Goal: Information Seeking & Learning: Learn about a topic

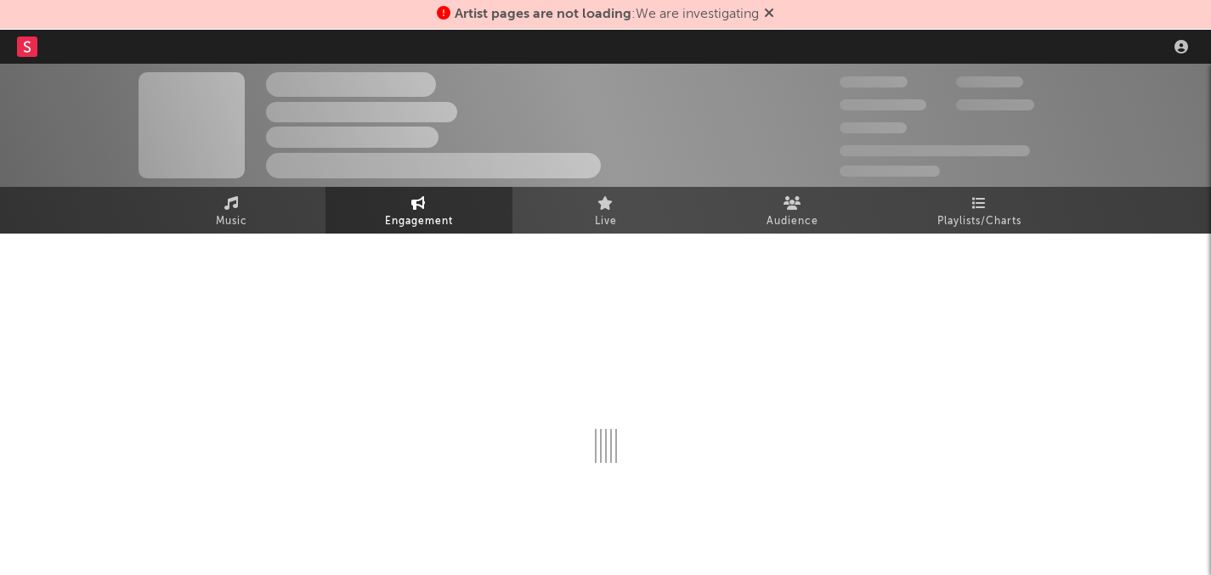
select select "1m"
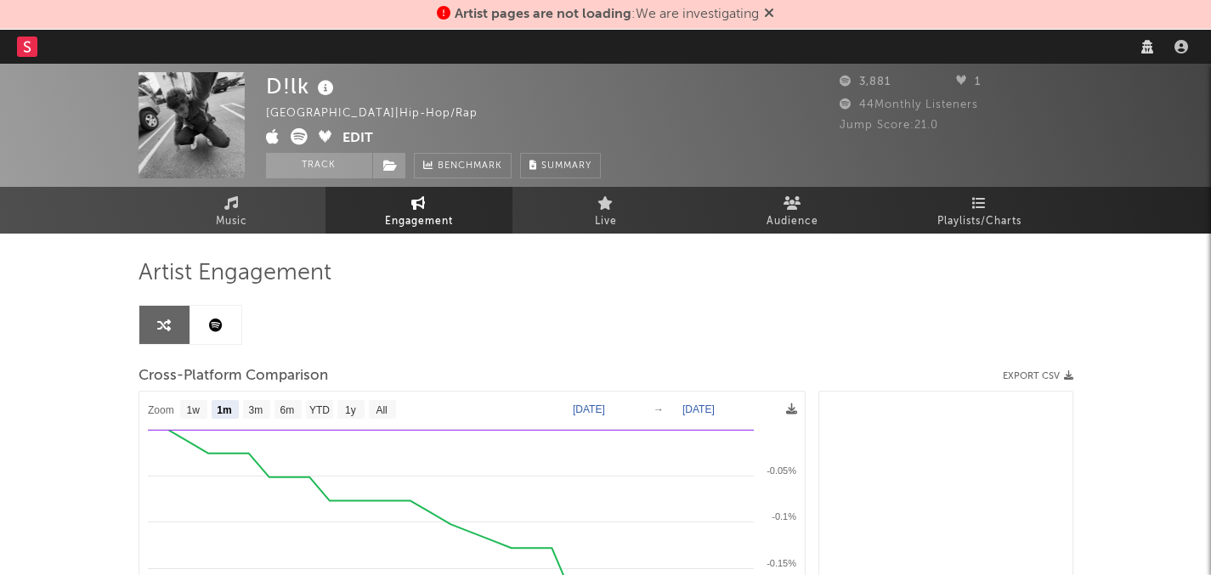
click at [896, 42] on nav "Dashboard Discovery Assistant Charts Leads" at bounding box center [605, 47] width 1211 height 34
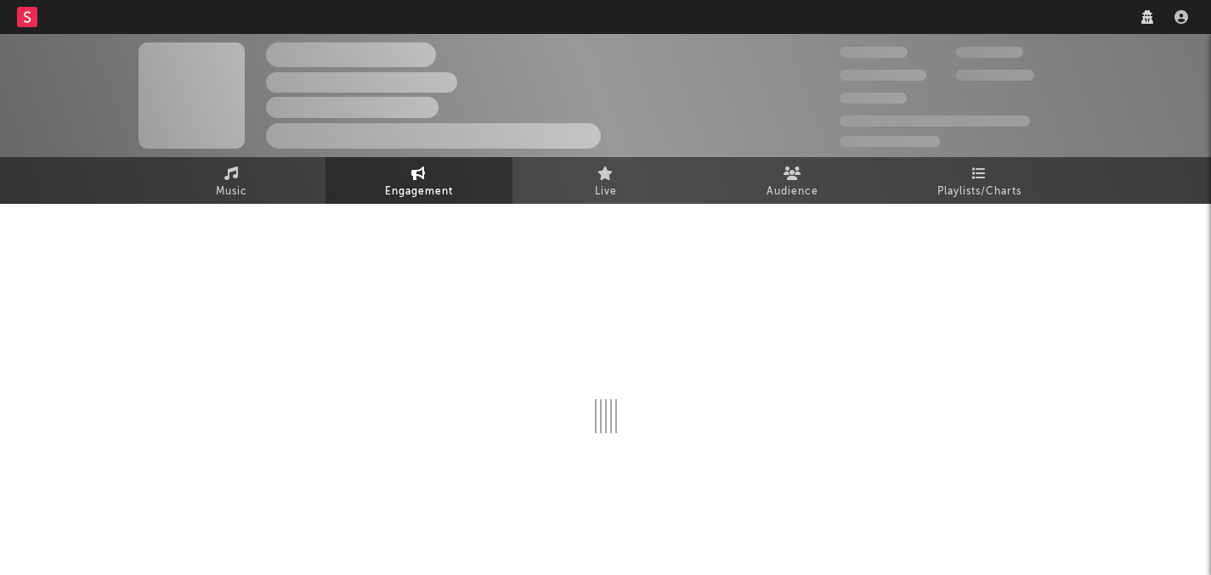
select select "1w"
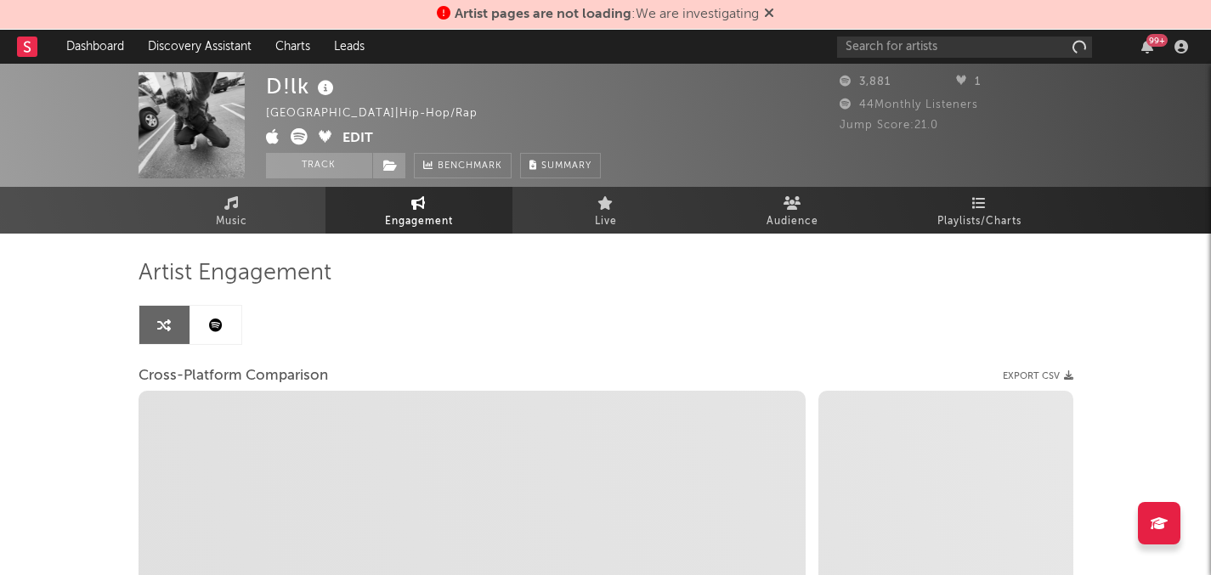
select select "1m"
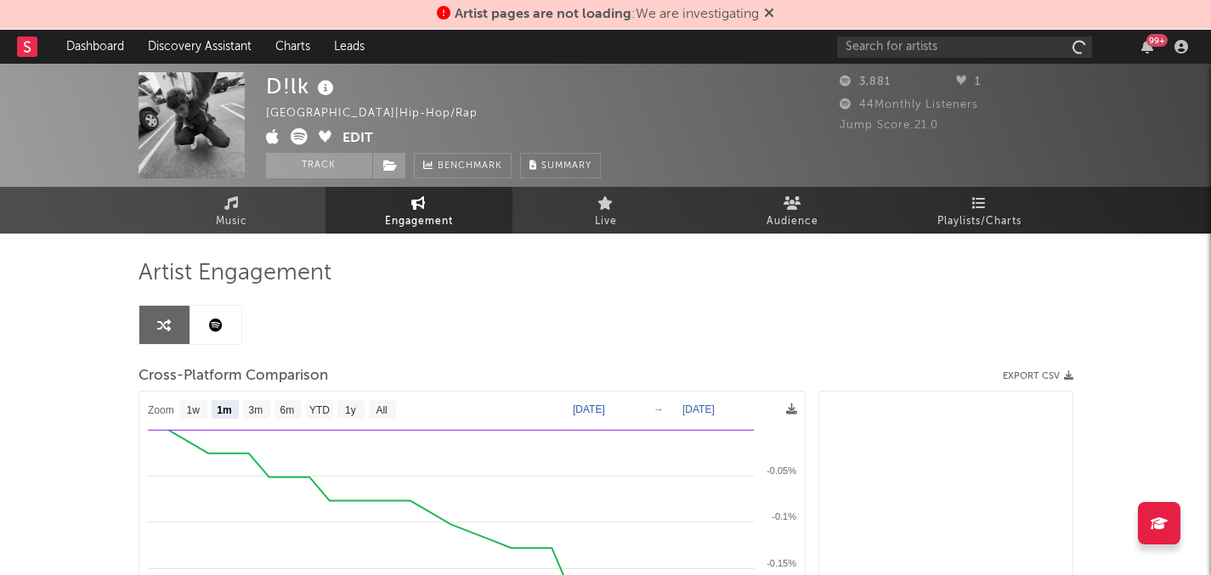
select select "1m"
click at [869, 37] on input "text" at bounding box center [964, 47] width 255 height 21
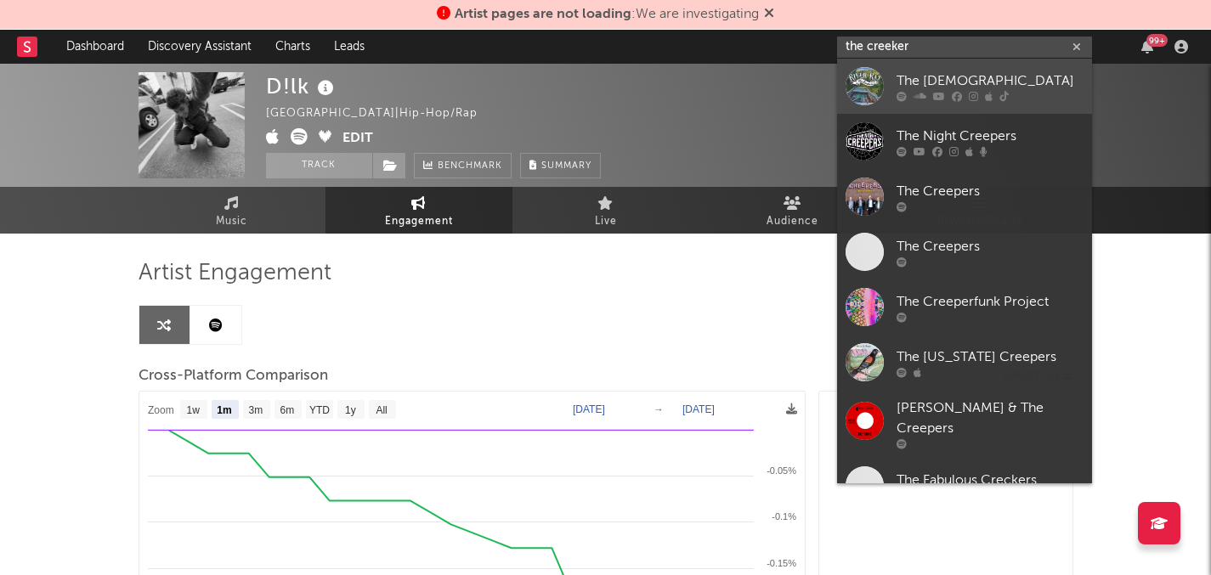
type input "the creeker"
click at [914, 76] on div "The [DEMOGRAPHIC_DATA]" at bounding box center [990, 81] width 187 height 20
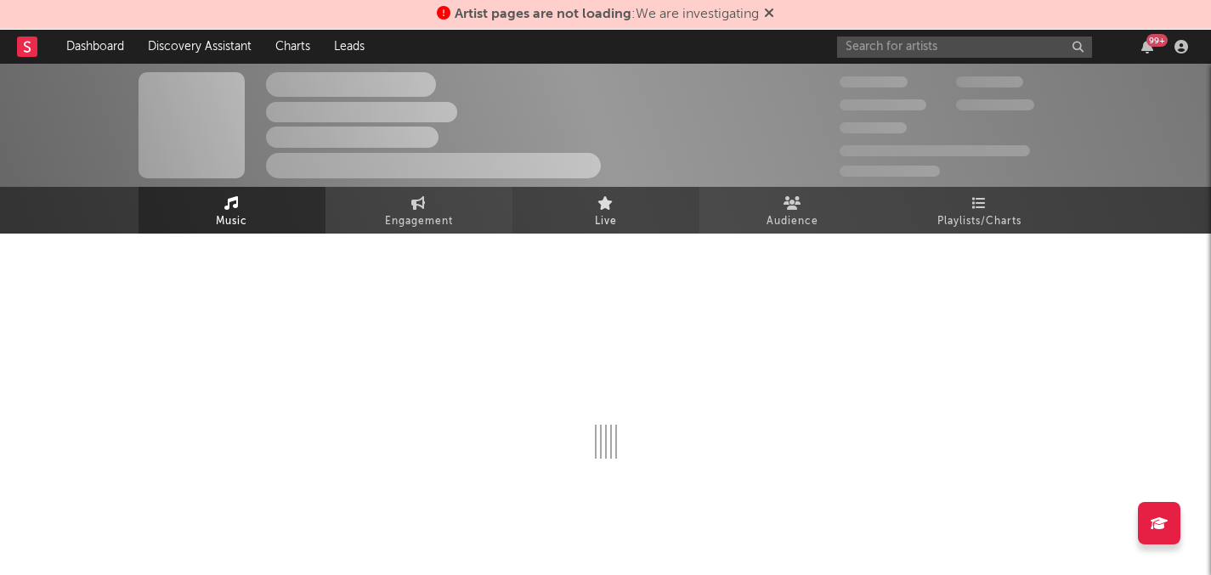
select select "6m"
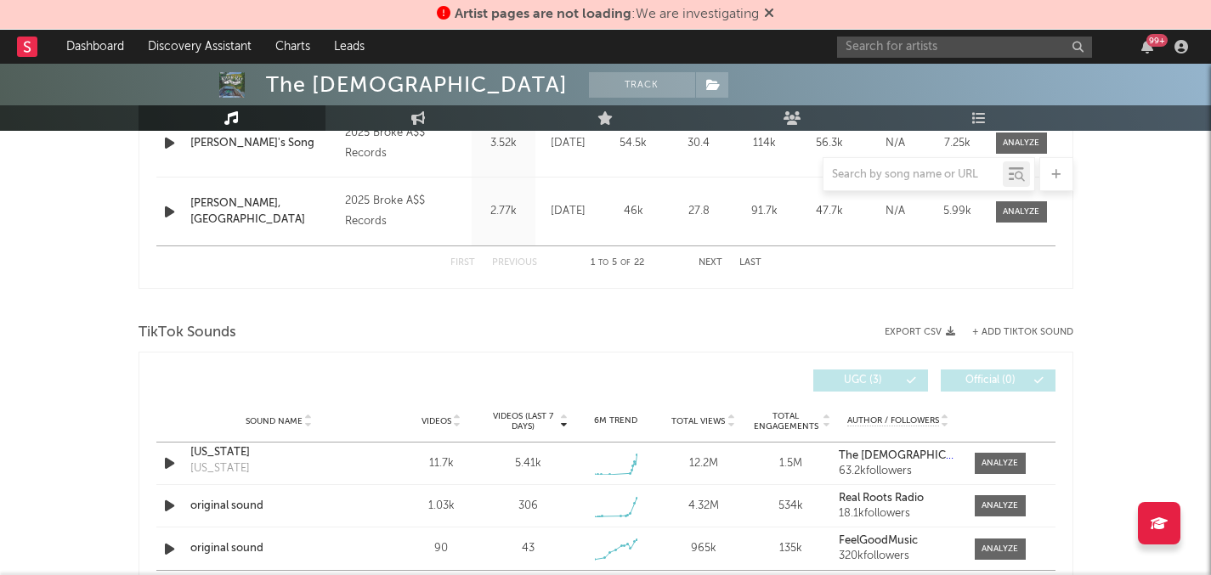
scroll to position [1065, 0]
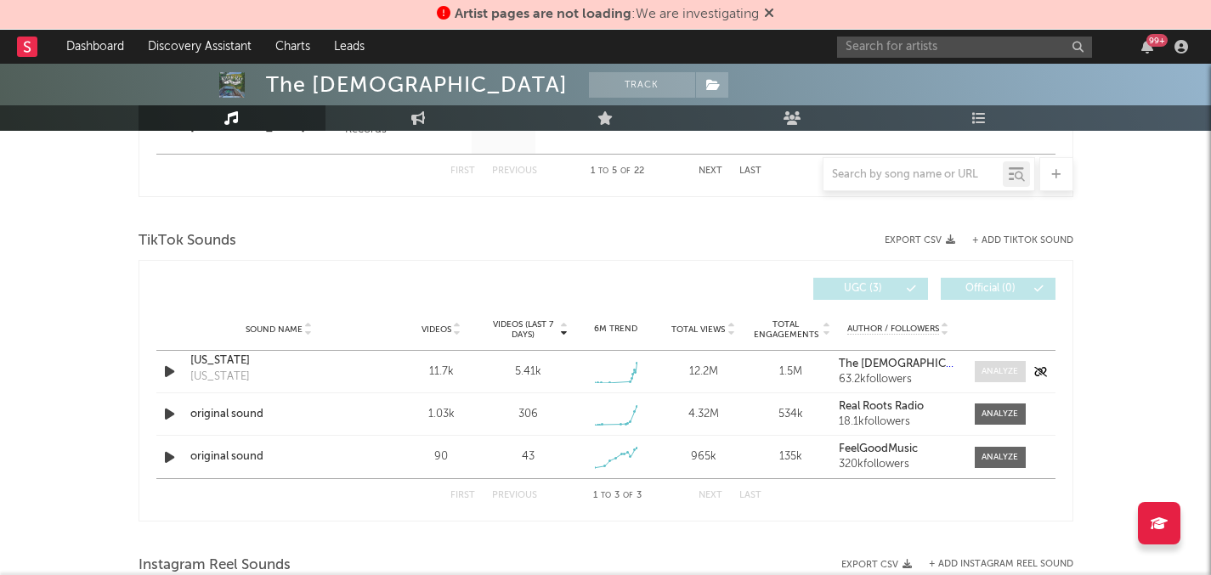
click at [1007, 369] on div at bounding box center [1000, 371] width 37 height 13
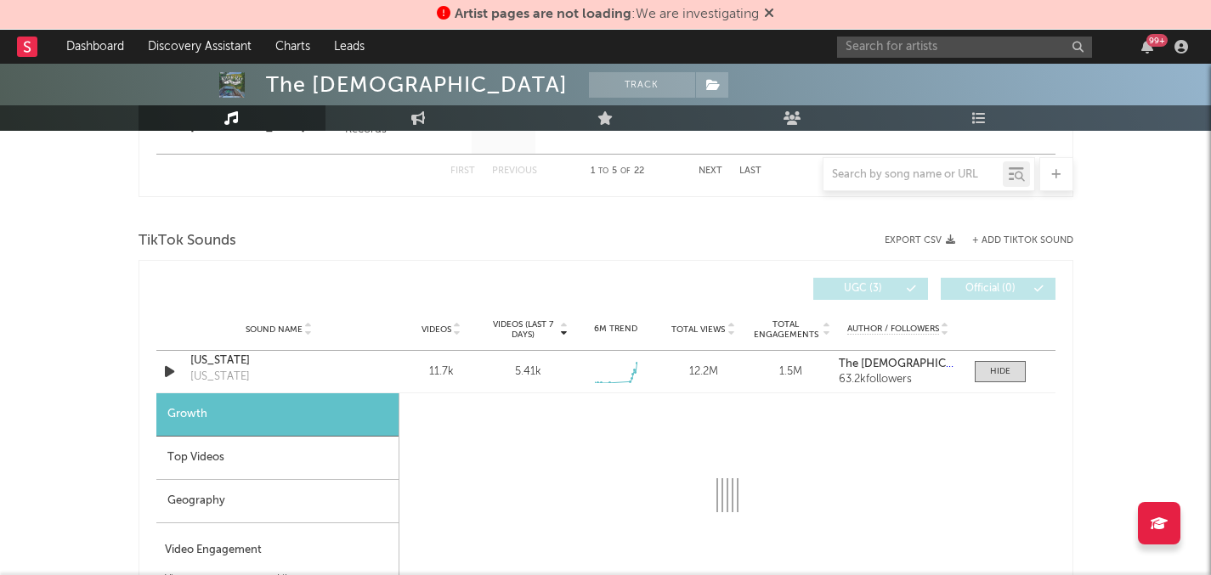
select select "1w"
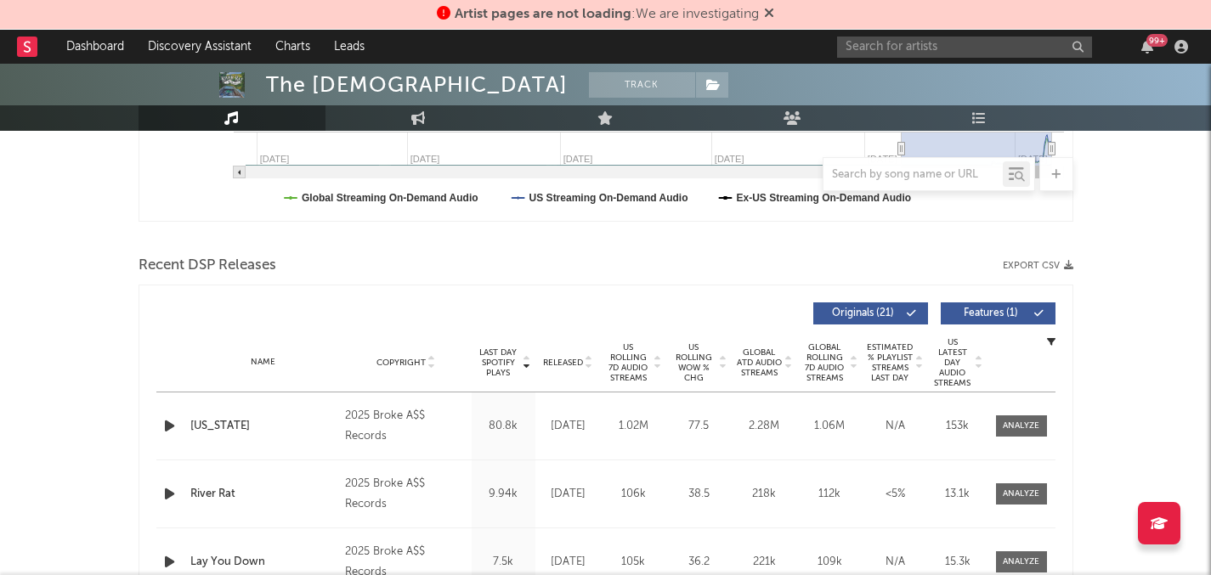
scroll to position [502, 0]
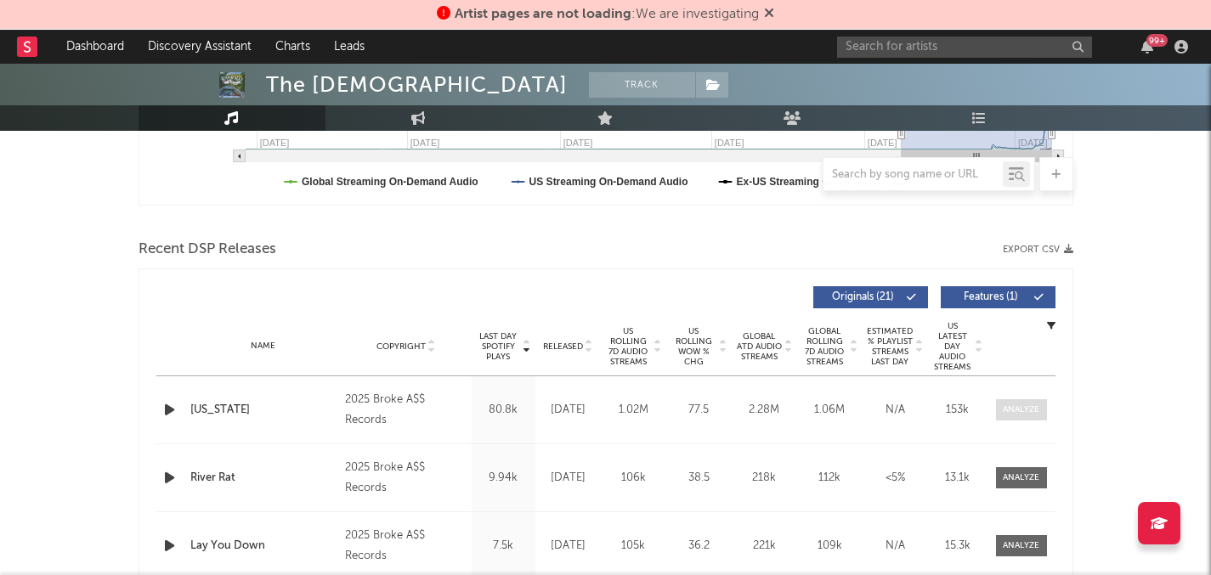
click at [1040, 412] on span at bounding box center [1021, 409] width 51 height 21
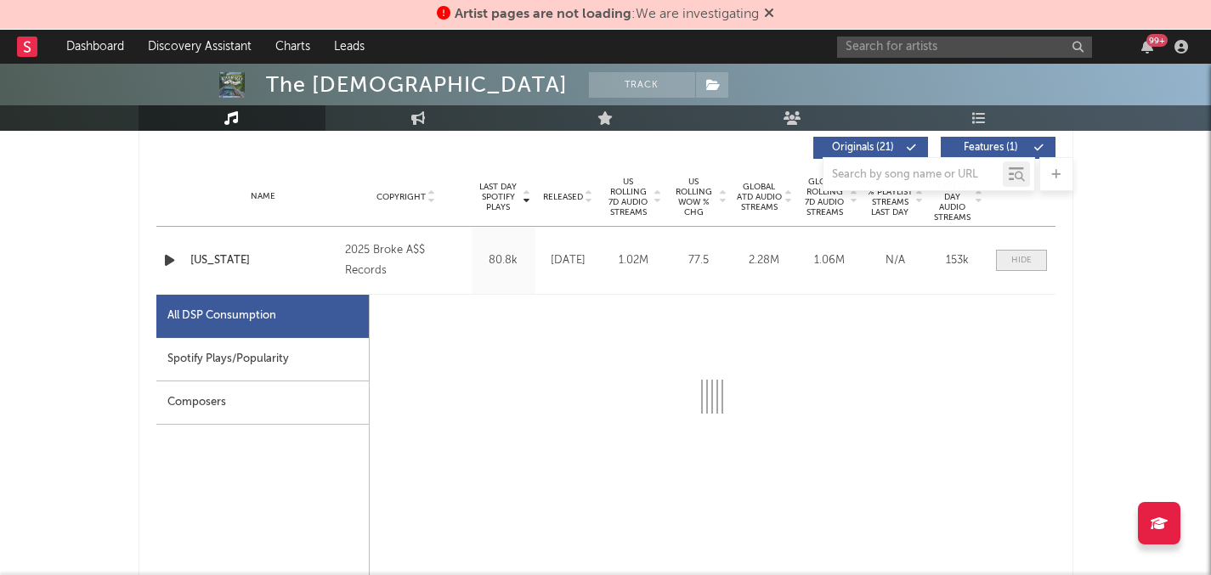
select select "1w"
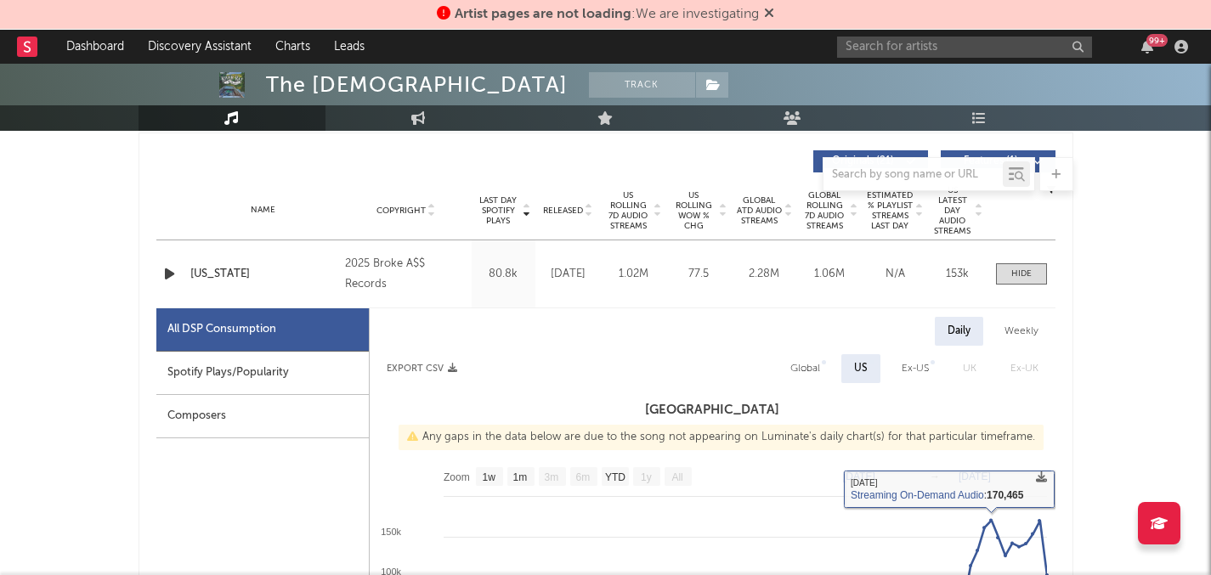
scroll to position [637, 0]
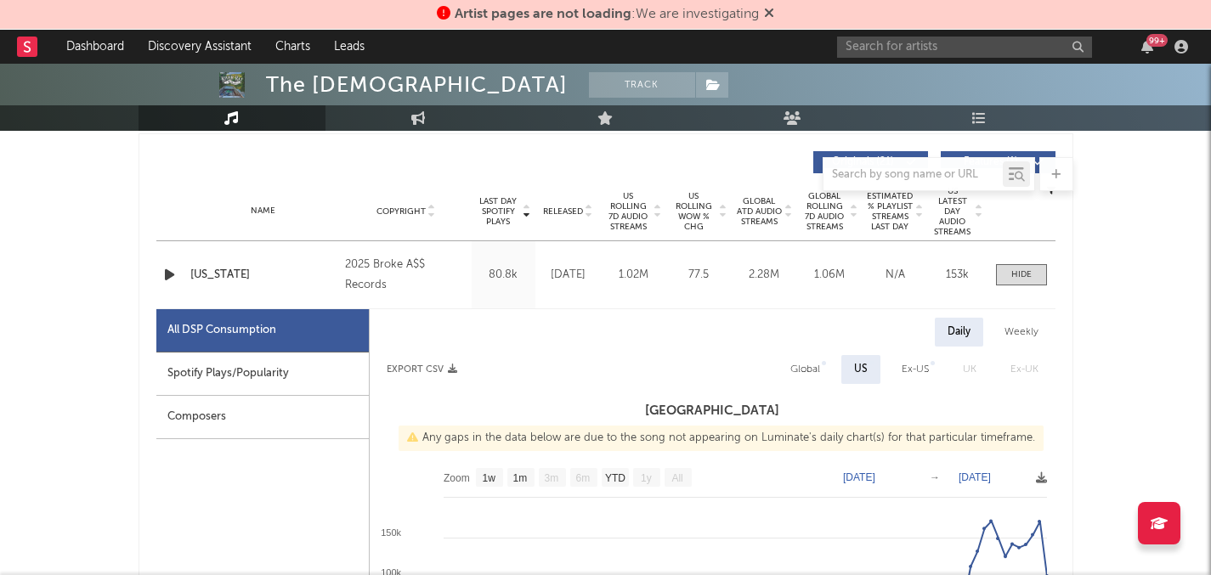
click at [807, 366] on div "Global" at bounding box center [805, 370] width 30 height 20
select select "1w"
click at [1021, 339] on div "Weekly" at bounding box center [1021, 333] width 59 height 29
select select "1w"
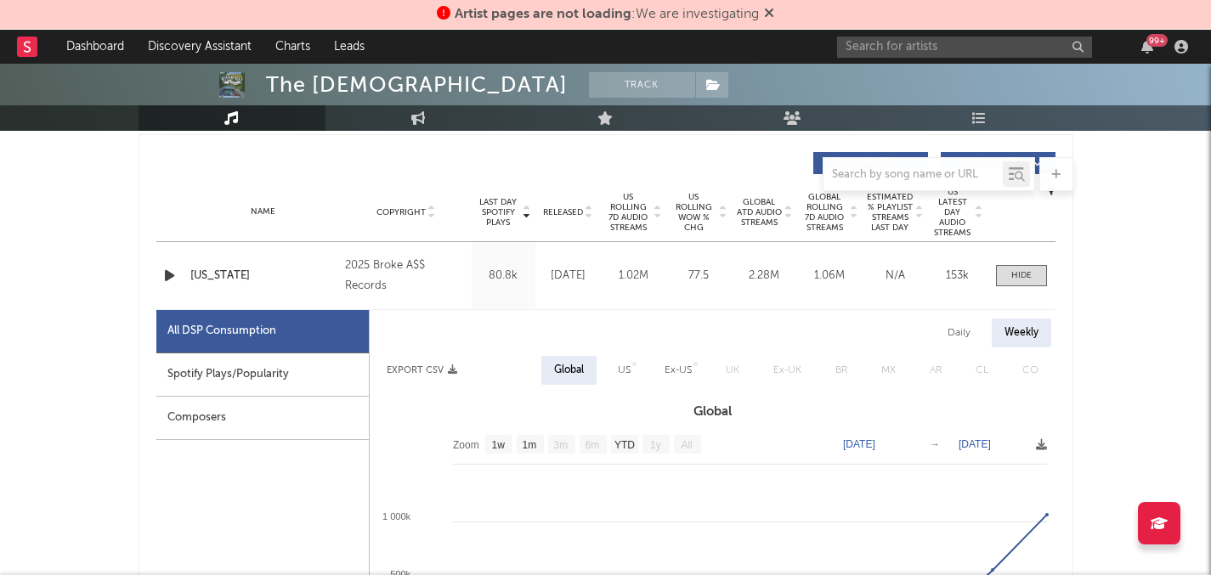
scroll to position [728, 0]
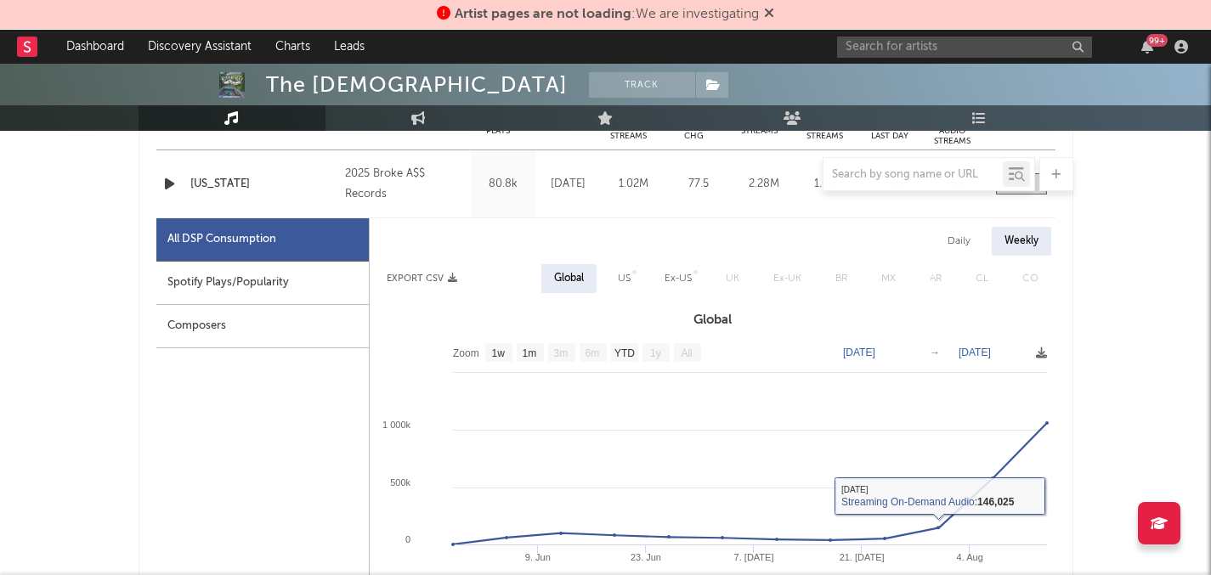
click at [620, 286] on div "US" at bounding box center [624, 279] width 13 height 20
select select "1w"
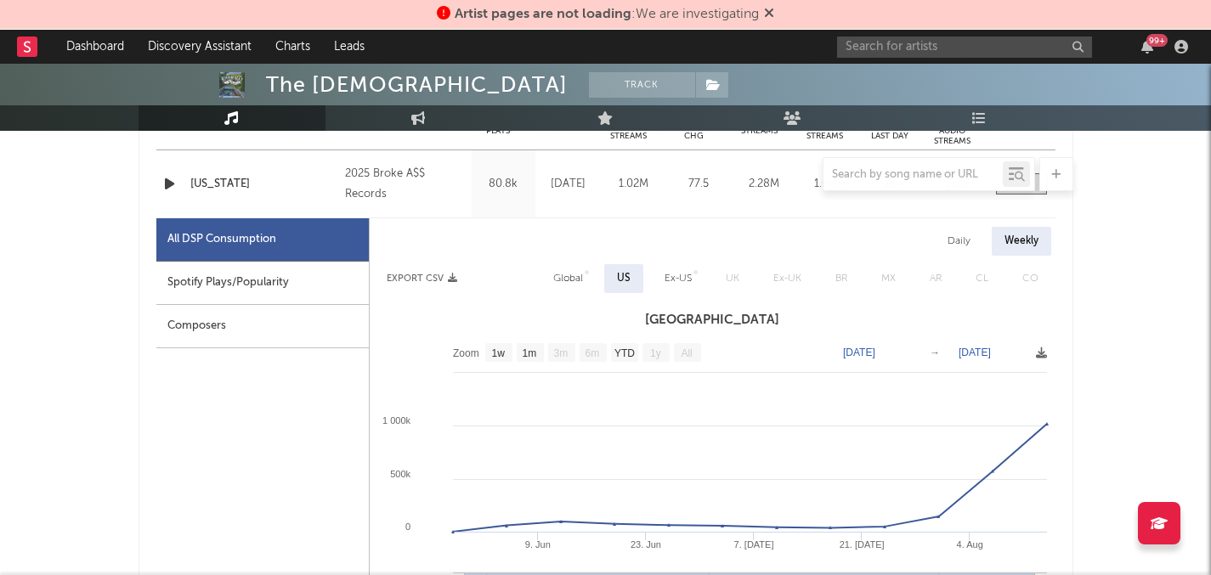
click at [561, 274] on div "Global" at bounding box center [568, 279] width 30 height 20
select select "1w"
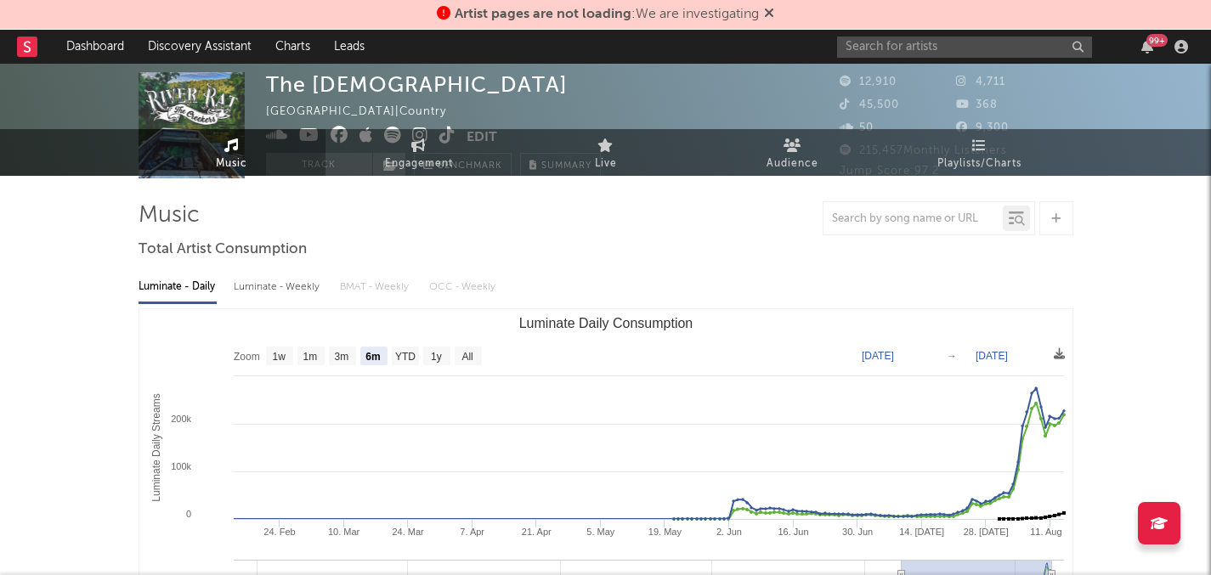
scroll to position [0, 0]
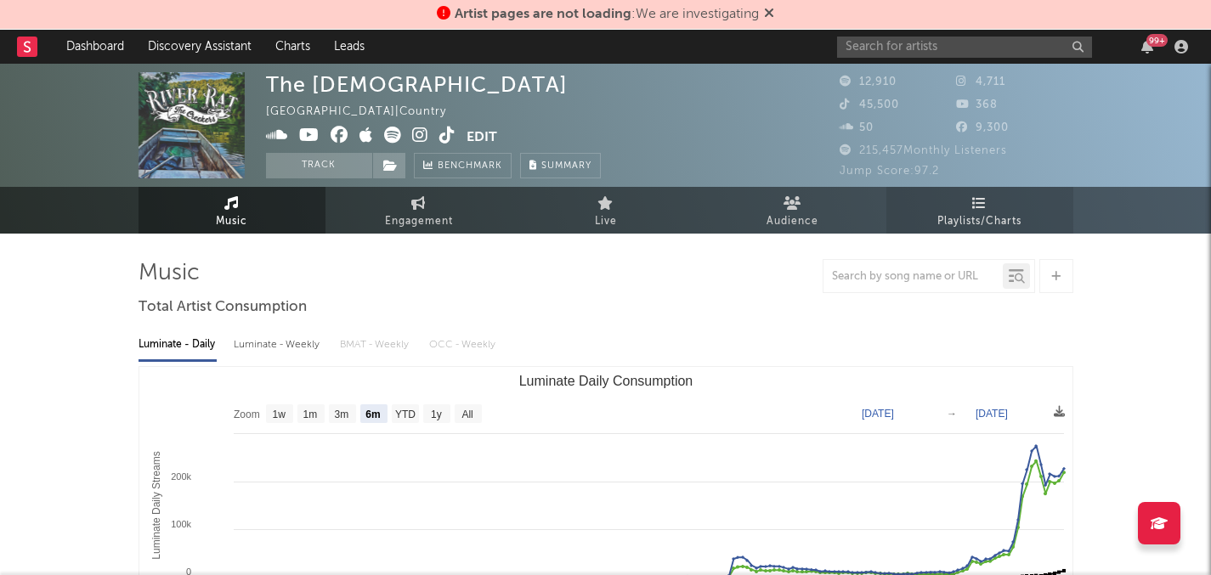
click at [960, 211] on link "Playlists/Charts" at bounding box center [979, 210] width 187 height 47
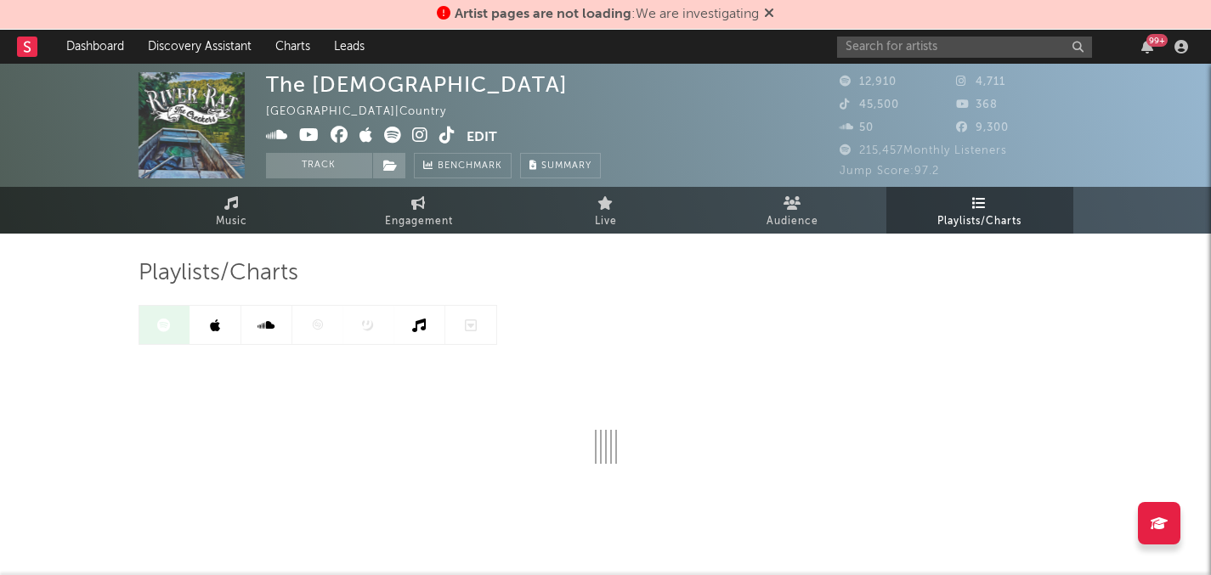
click at [223, 323] on link at bounding box center [215, 325] width 51 height 38
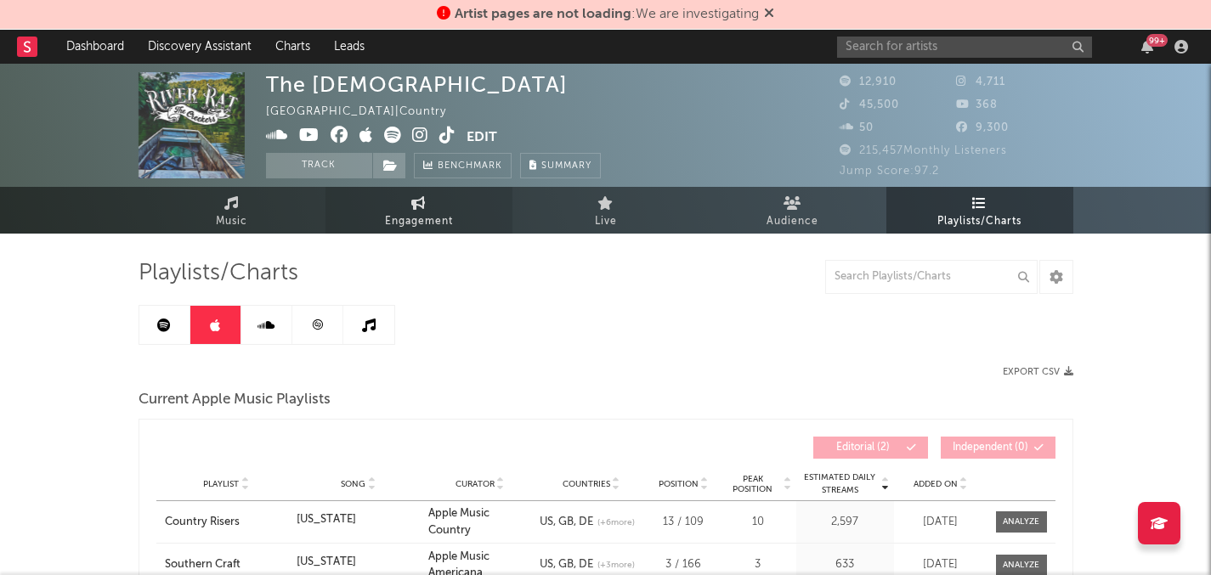
click at [437, 229] on span "Engagement" at bounding box center [419, 222] width 68 height 20
select select "1w"
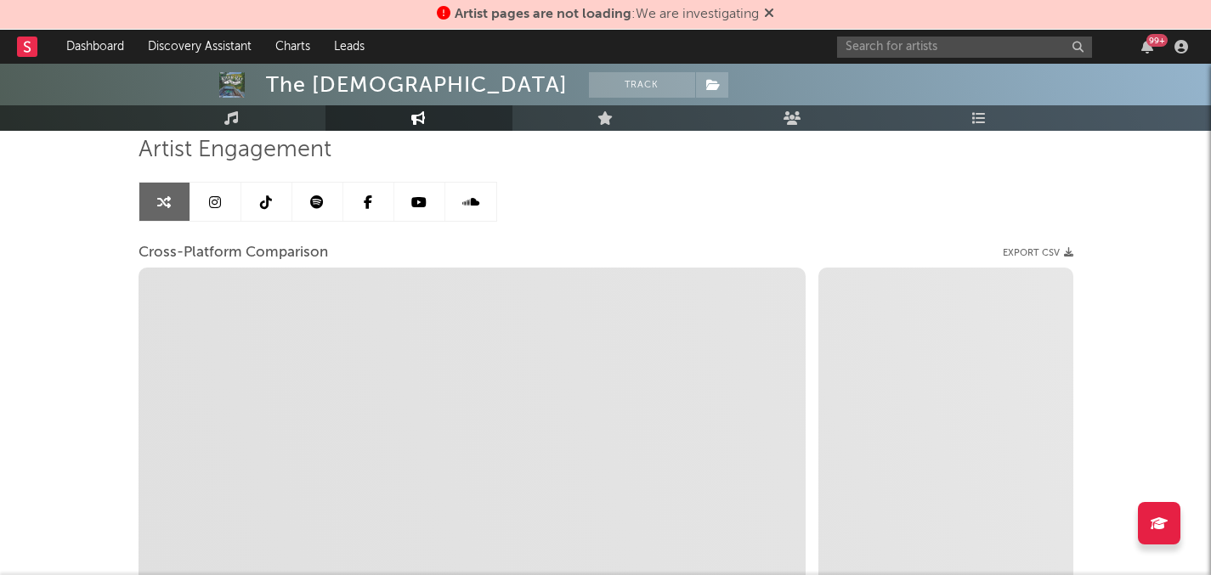
scroll to position [141, 0]
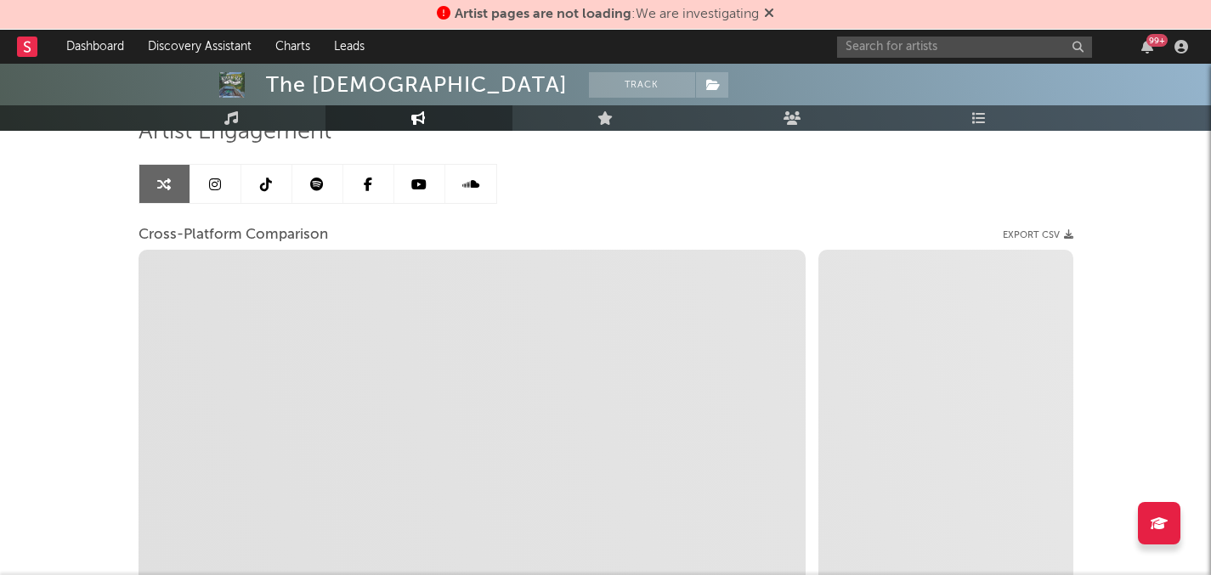
click at [326, 184] on link at bounding box center [317, 184] width 51 height 38
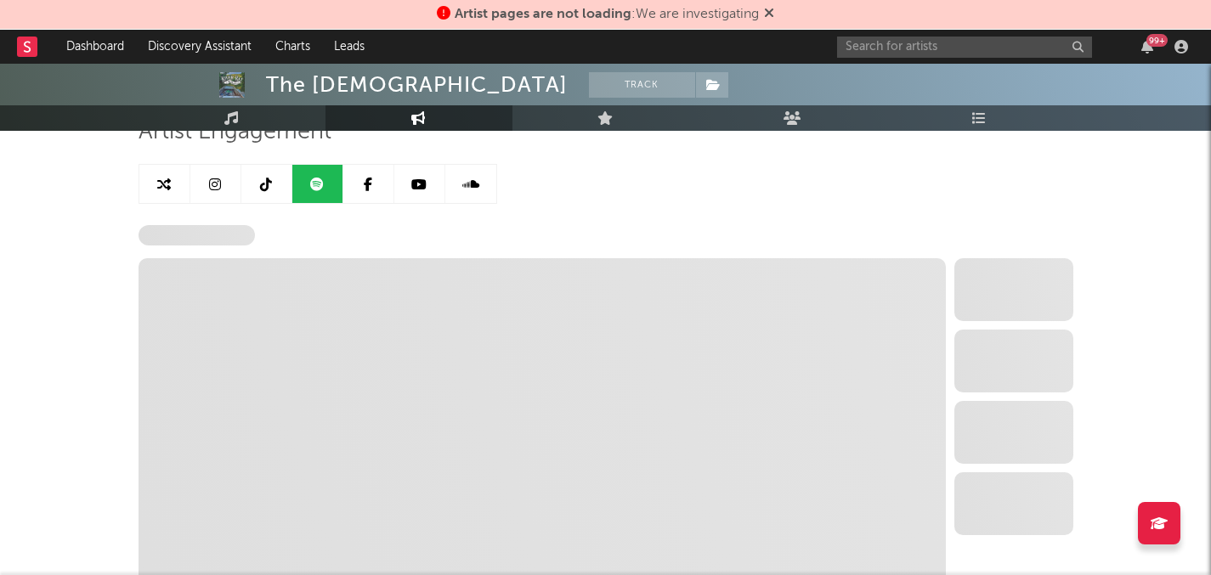
select select "6m"
select select "1w"
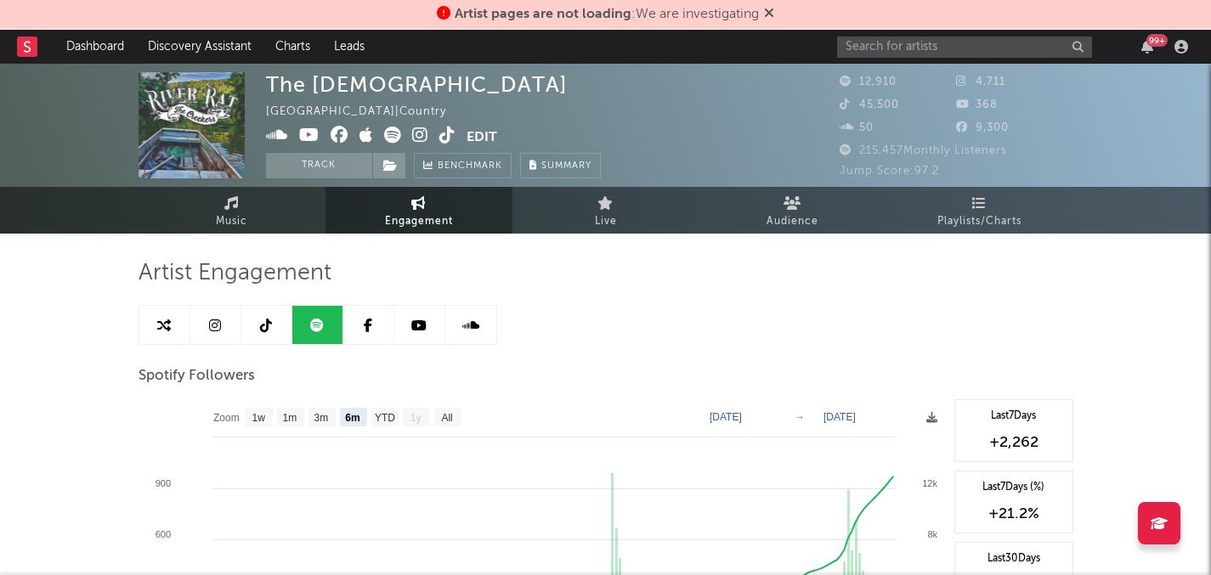
click at [286, 321] on link at bounding box center [266, 325] width 51 height 38
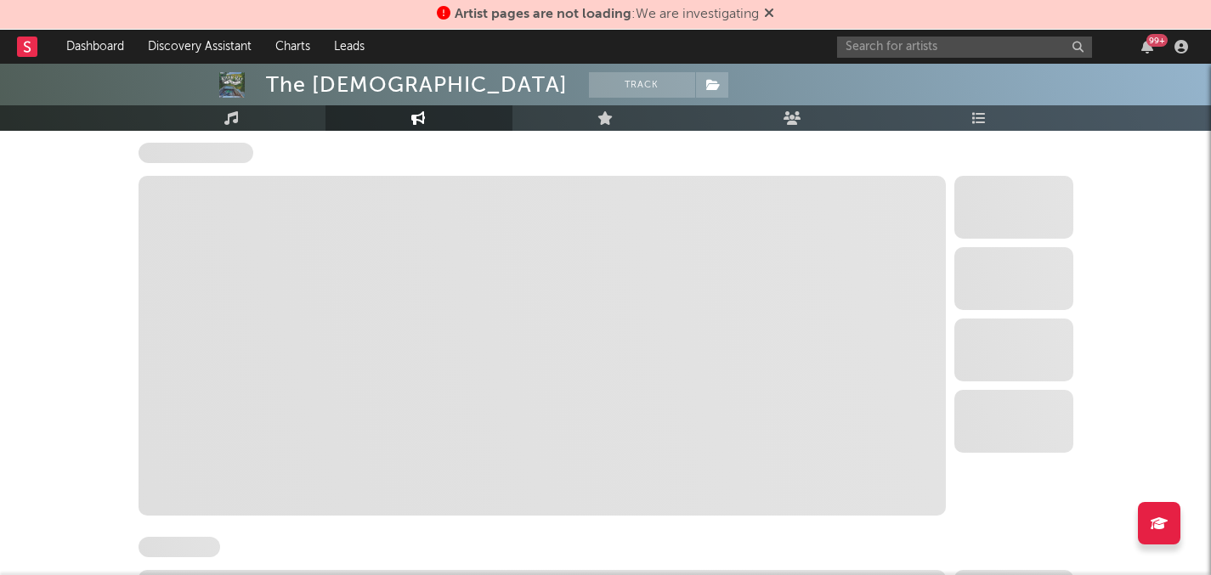
scroll to position [1217, 0]
select select "1w"
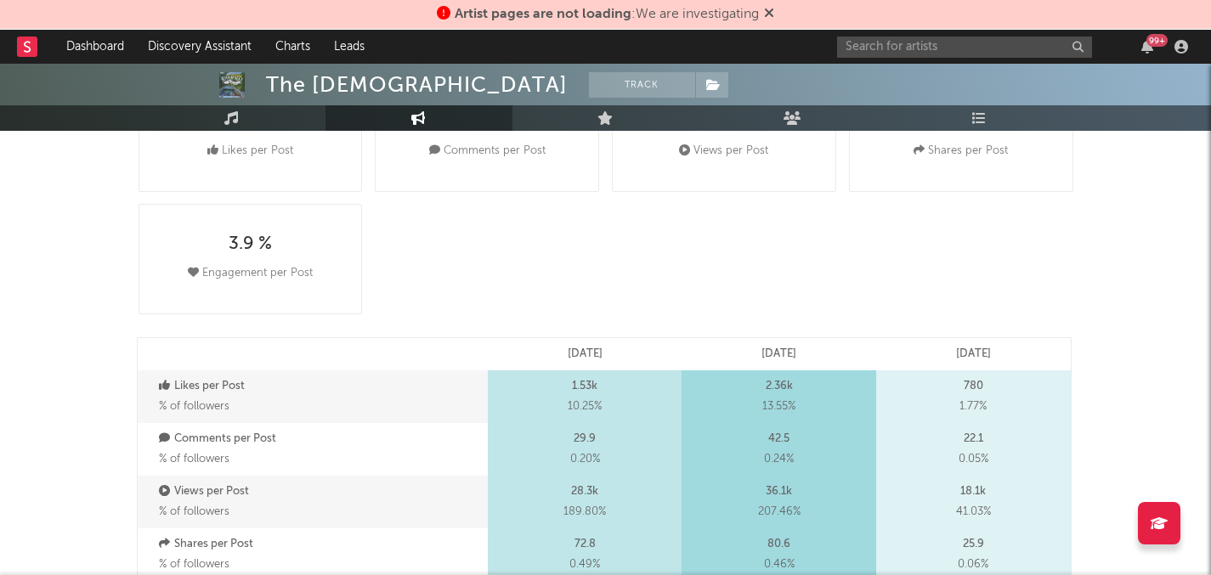
scroll to position [0, 0]
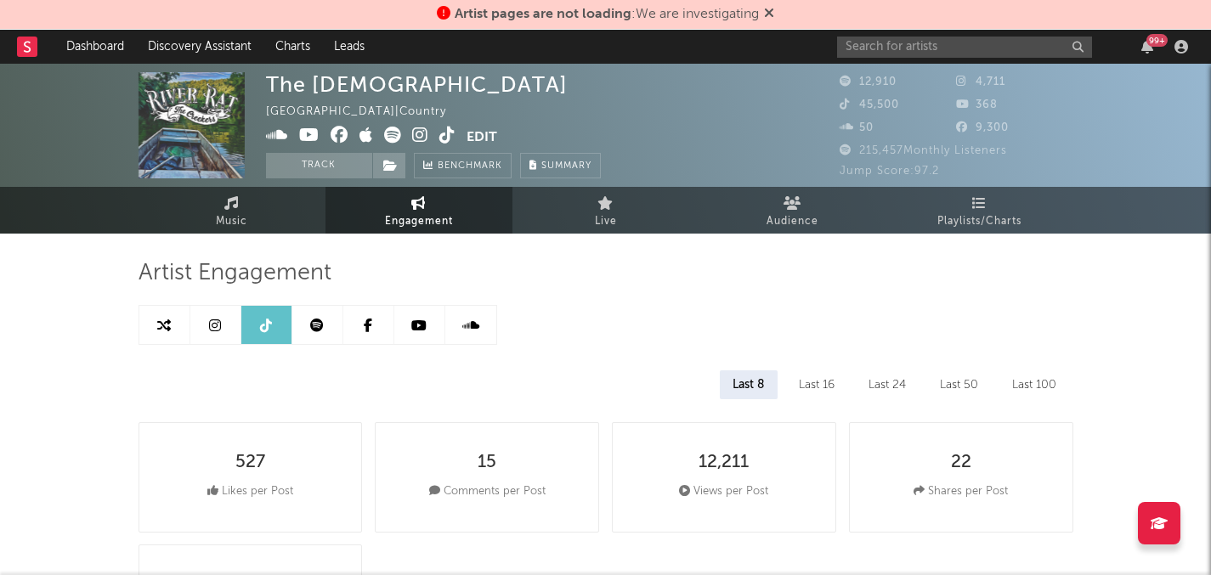
click at [206, 323] on link at bounding box center [215, 325] width 51 height 38
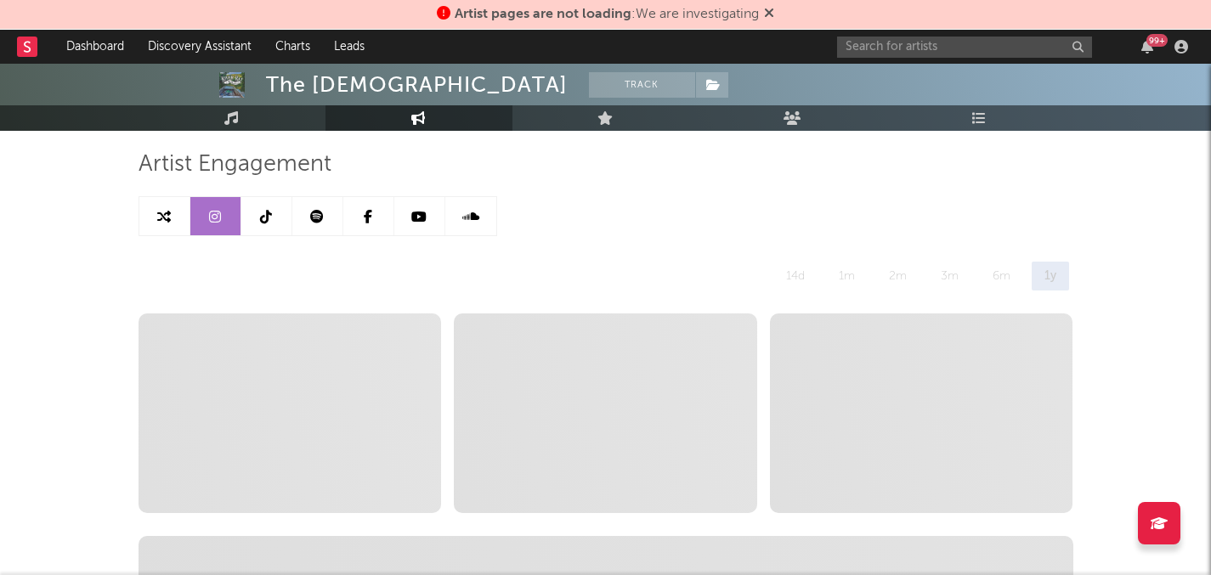
select select "1w"
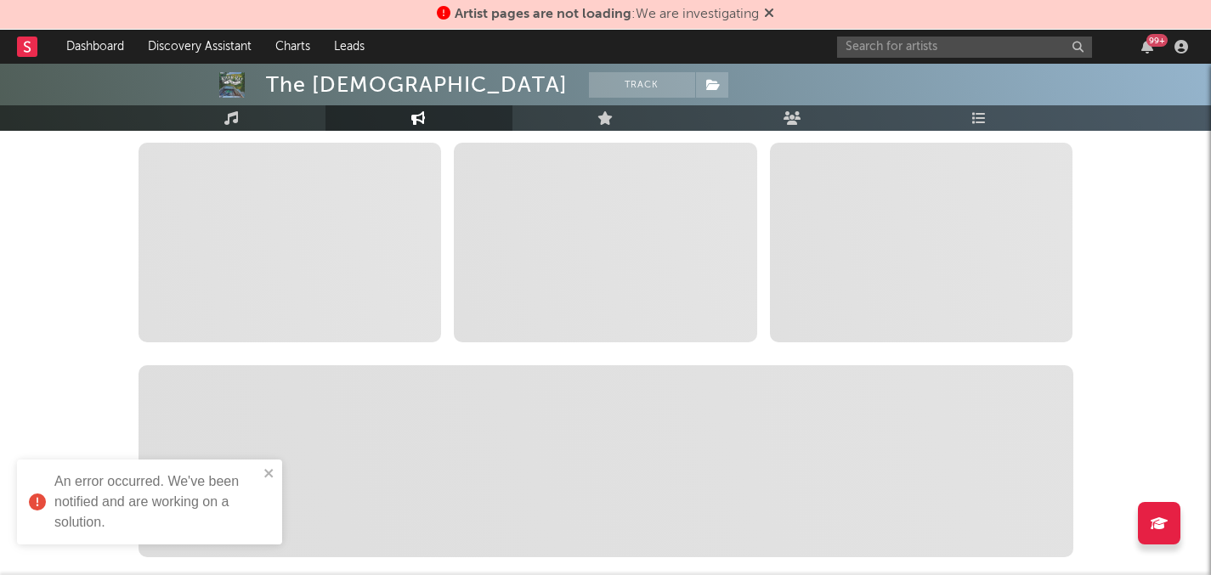
scroll to position [281, 0]
click at [266, 481] on button "close" at bounding box center [269, 475] width 12 height 16
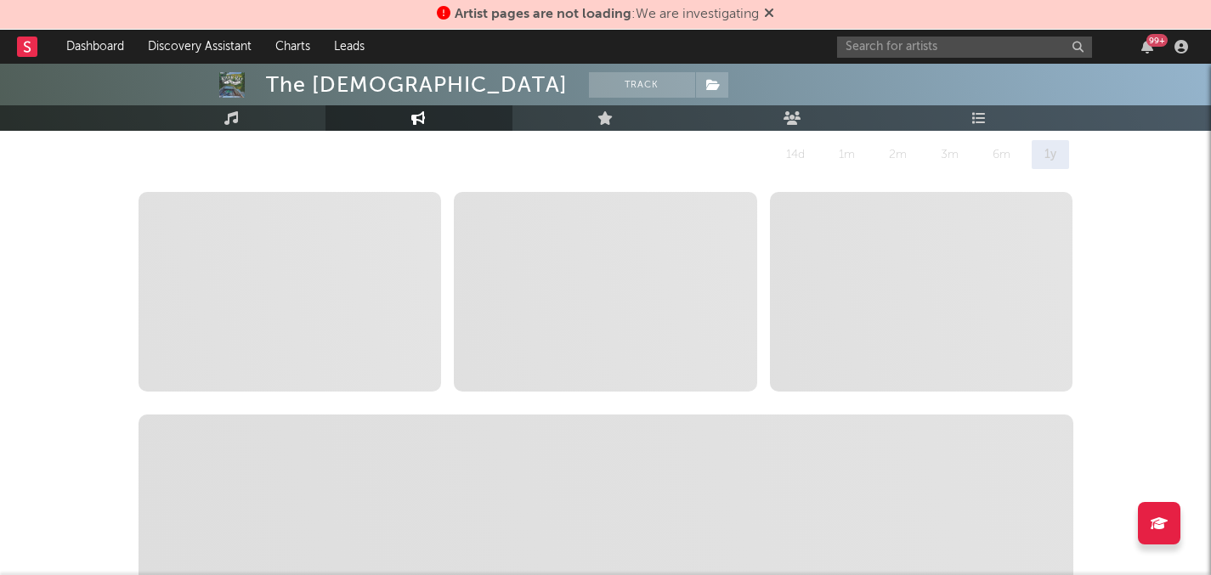
scroll to position [0, 0]
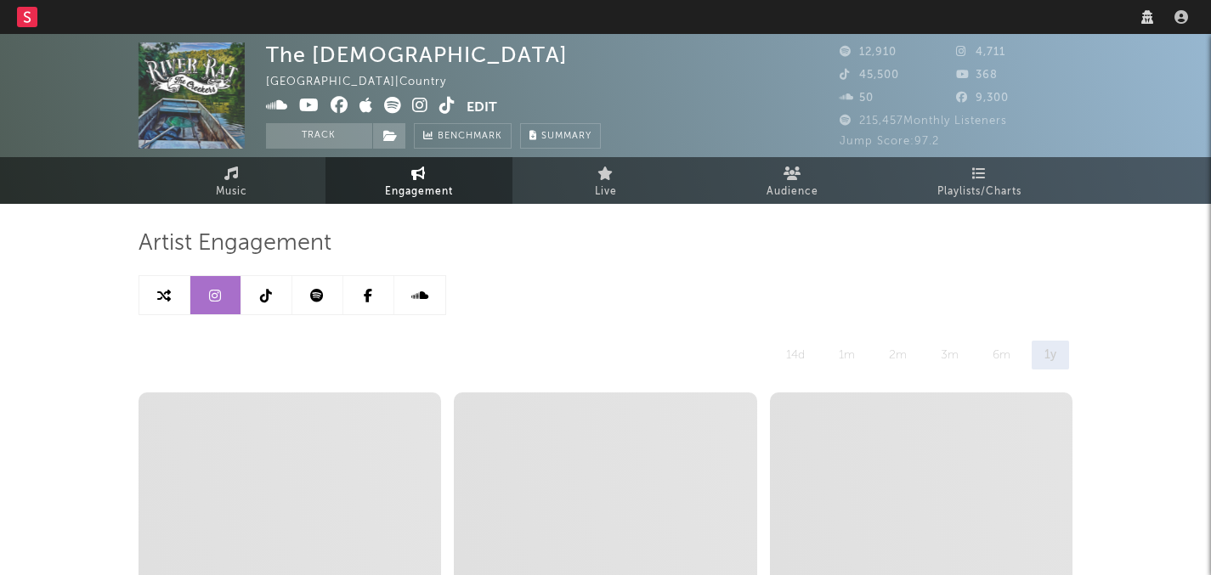
select select "1w"
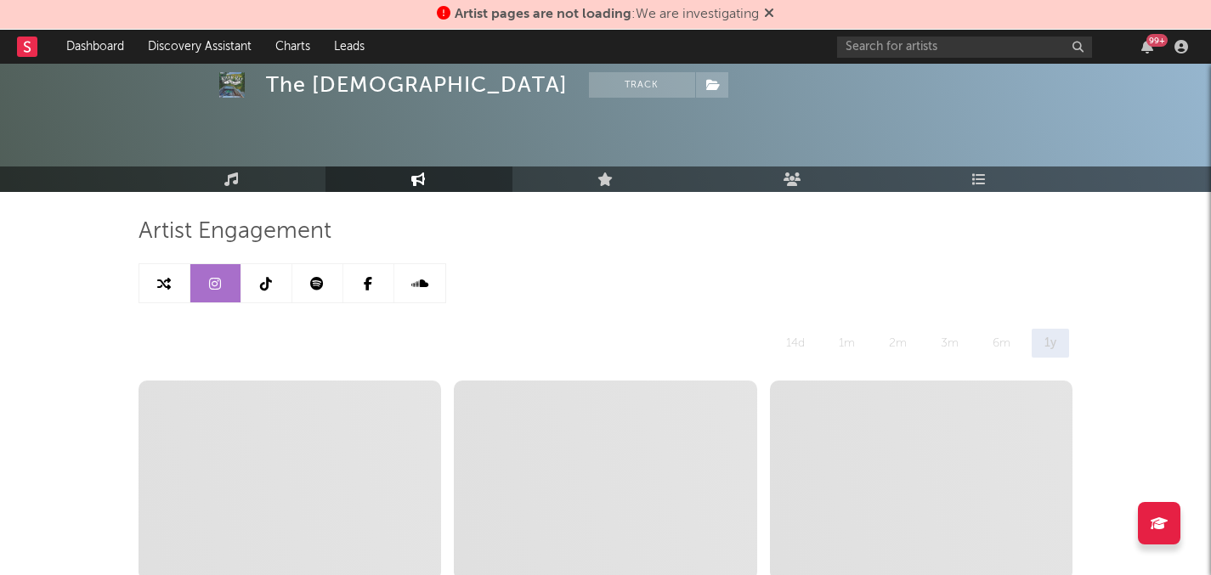
scroll to position [79, 0]
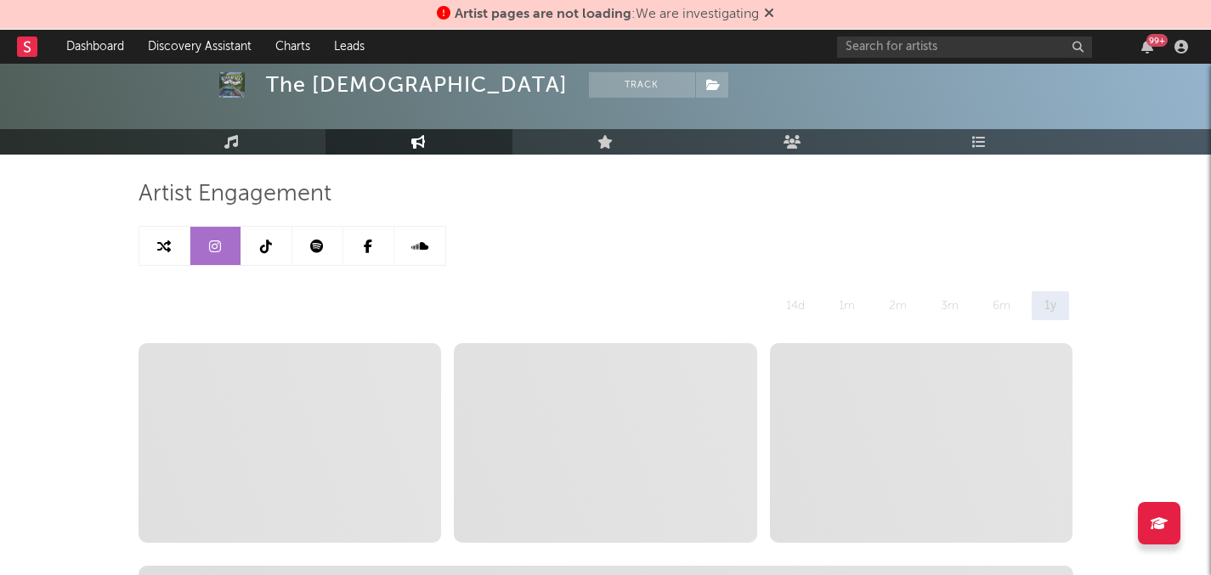
click at [277, 241] on link at bounding box center [266, 246] width 51 height 38
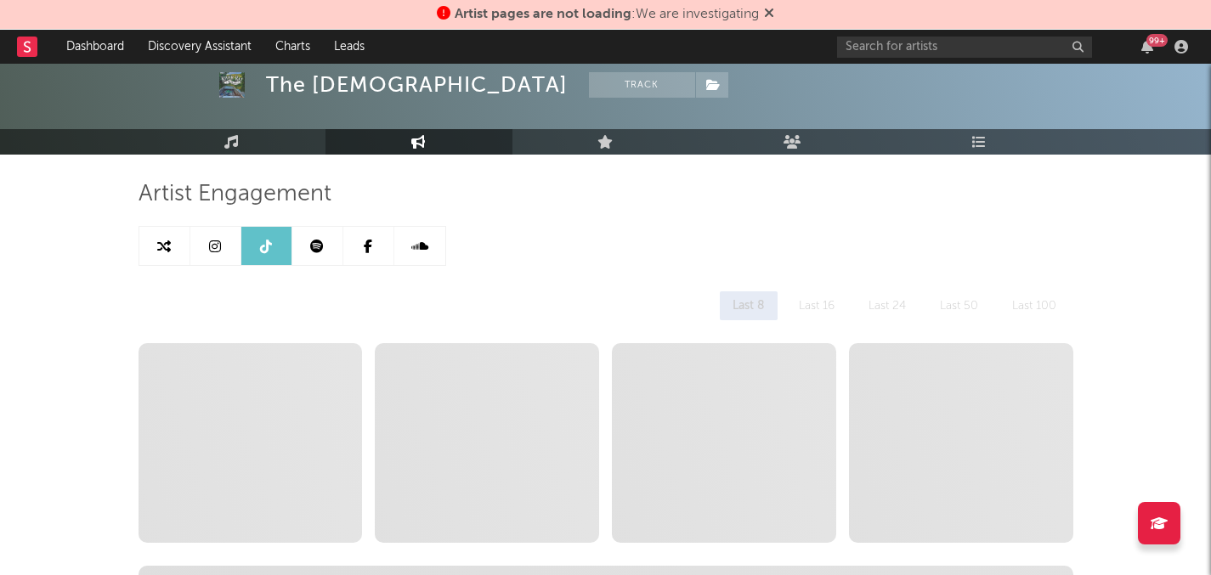
select select "1w"
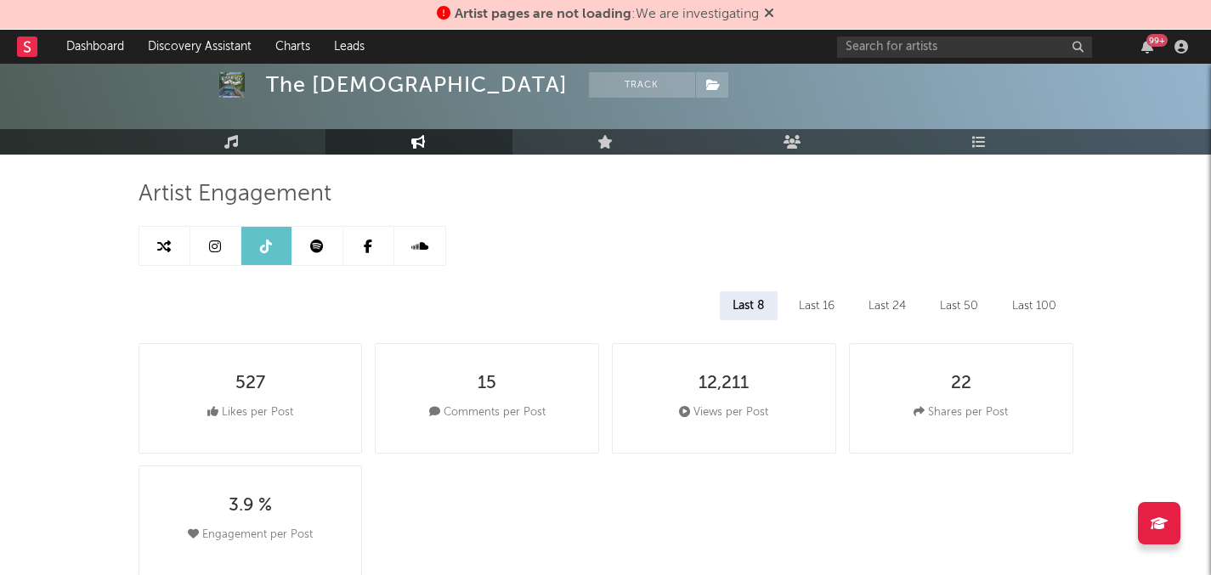
click at [223, 236] on link at bounding box center [215, 246] width 51 height 38
select select "1w"
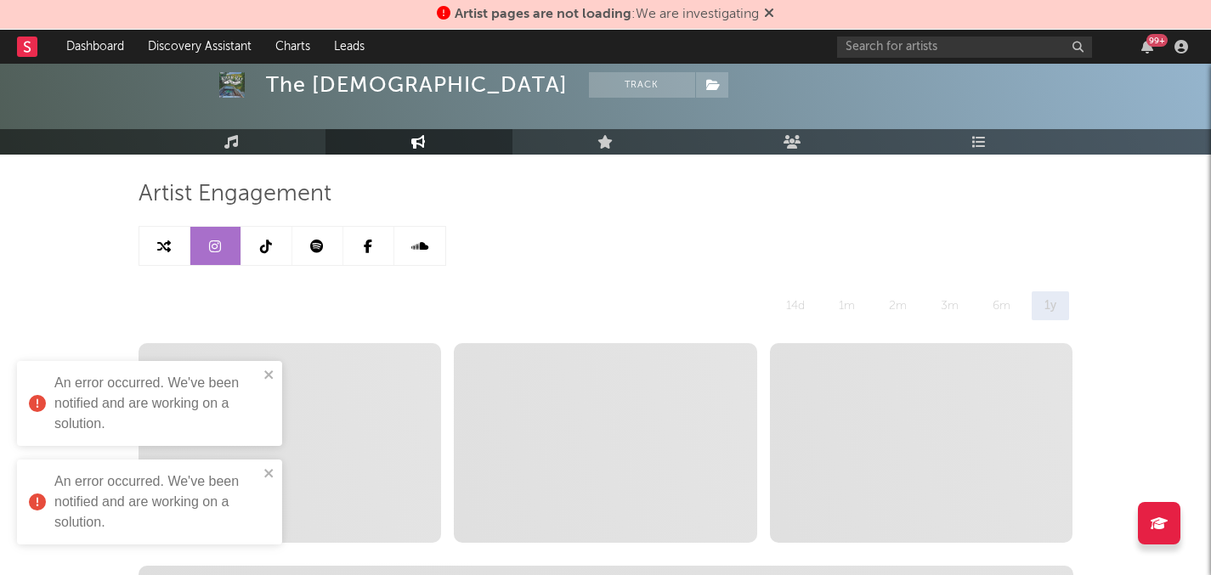
click at [174, 247] on link at bounding box center [164, 246] width 51 height 38
select select "1m"
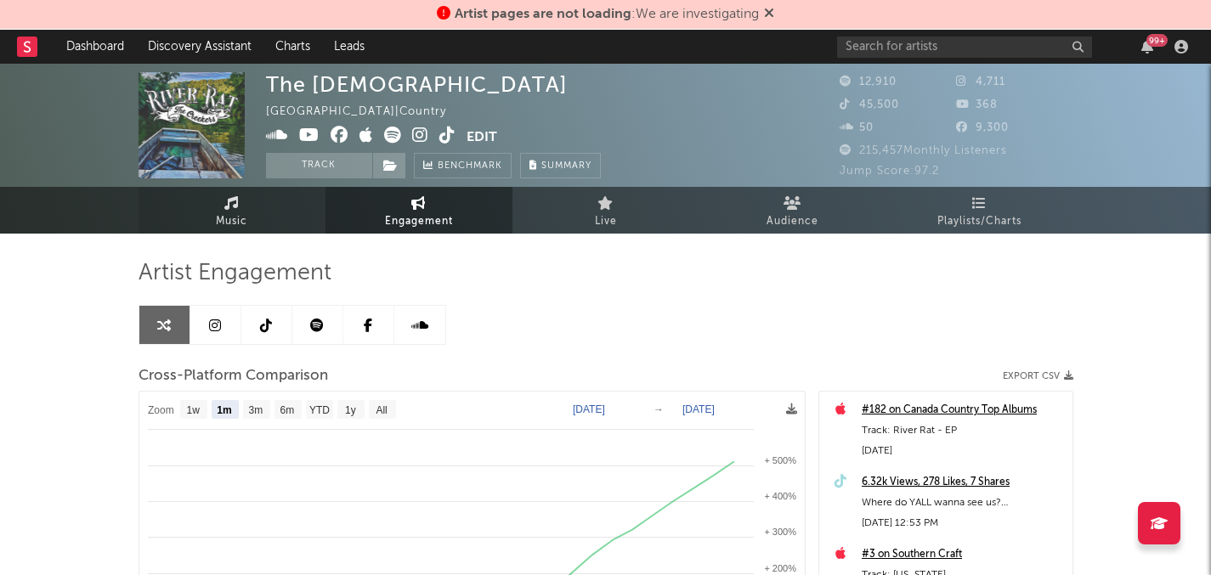
click at [245, 199] on link "Music" at bounding box center [232, 210] width 187 height 47
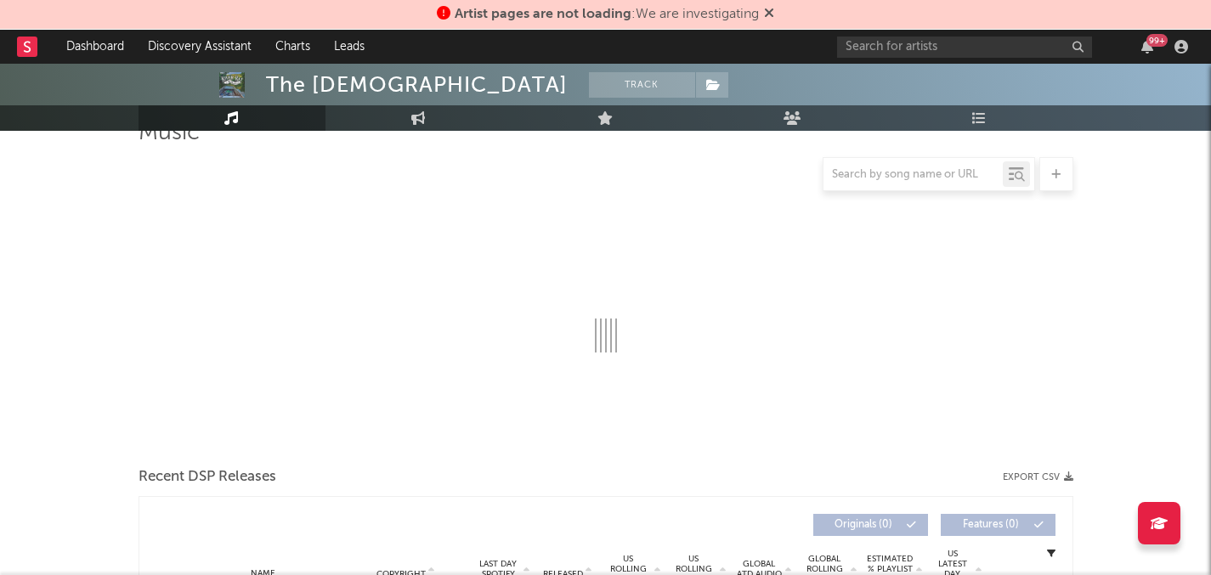
select select "6m"
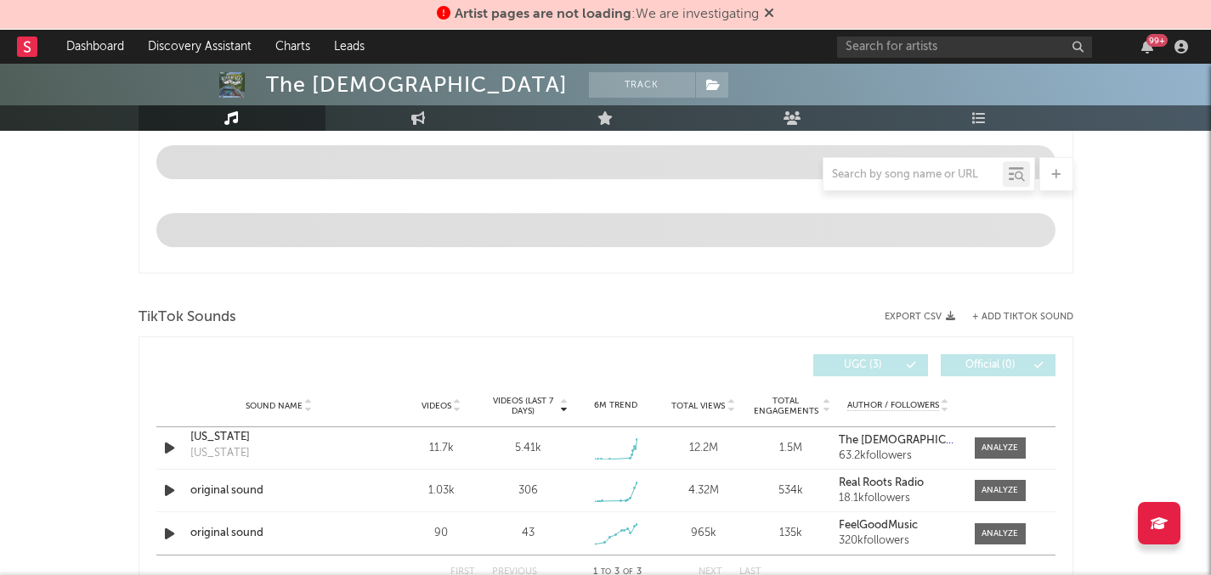
scroll to position [958, 0]
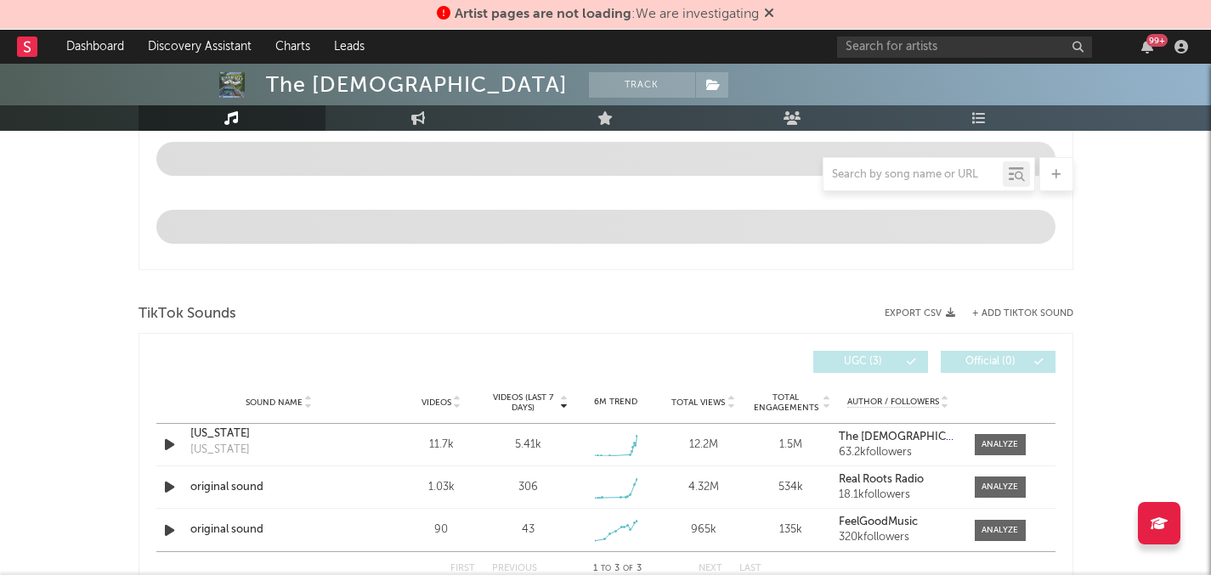
click at [449, 403] on span "Videos" at bounding box center [437, 403] width 30 height 10
click at [999, 454] on span at bounding box center [1000, 444] width 51 height 21
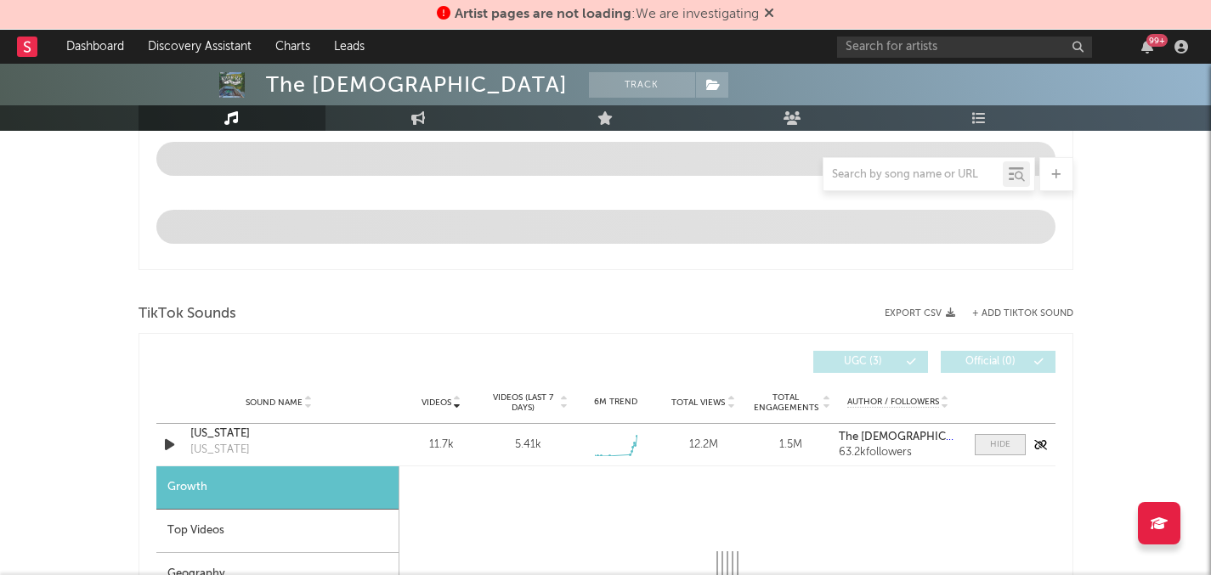
scroll to position [1040, 0]
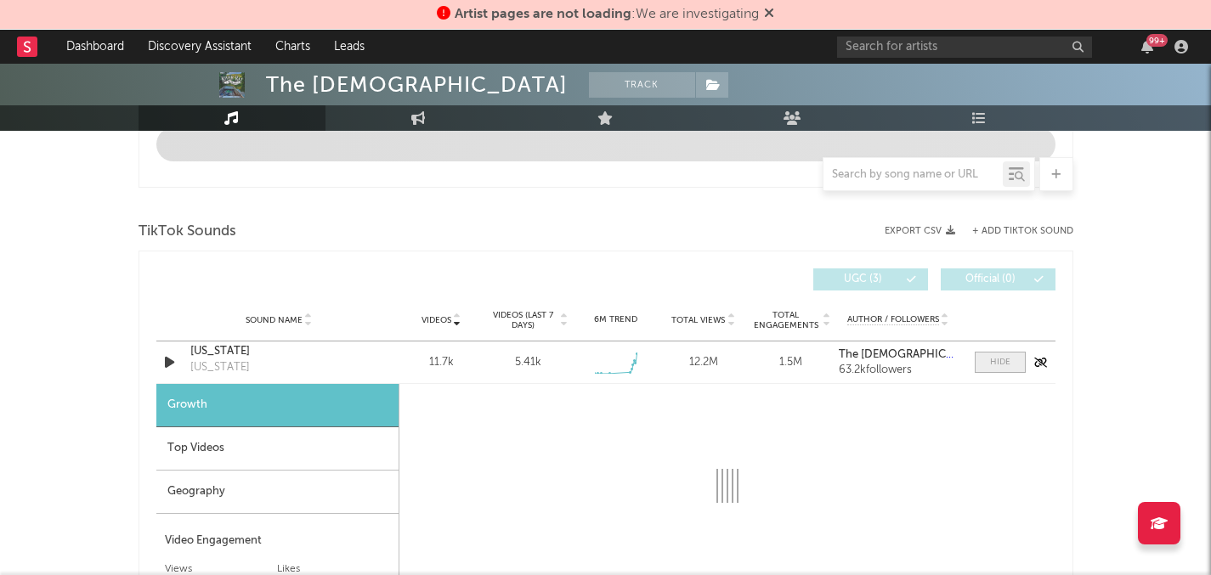
select select "1w"
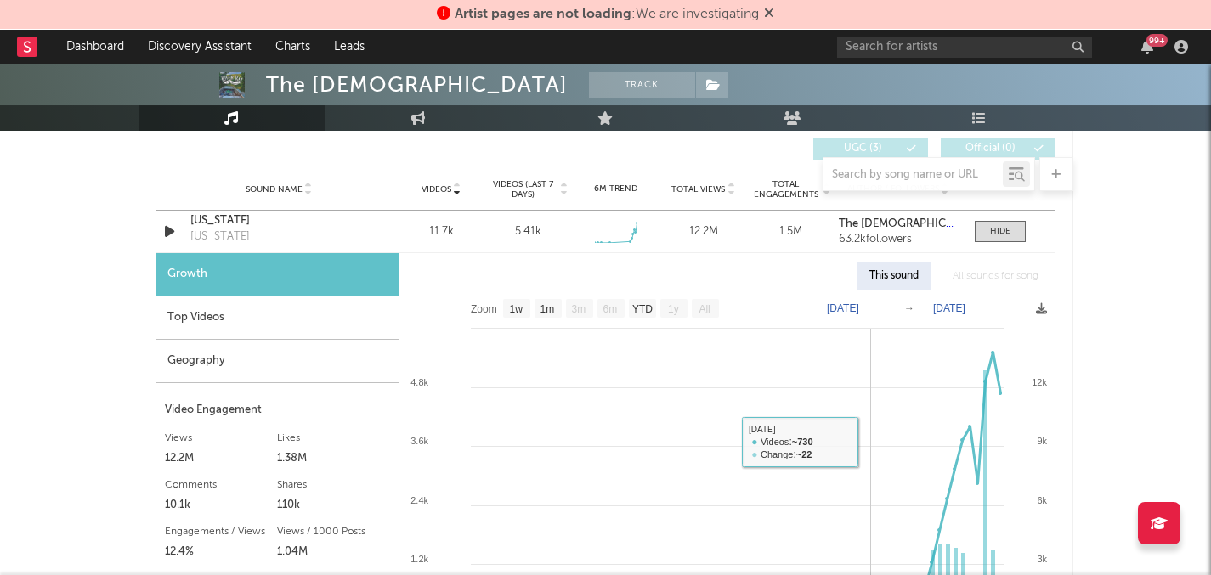
scroll to position [1169, 0]
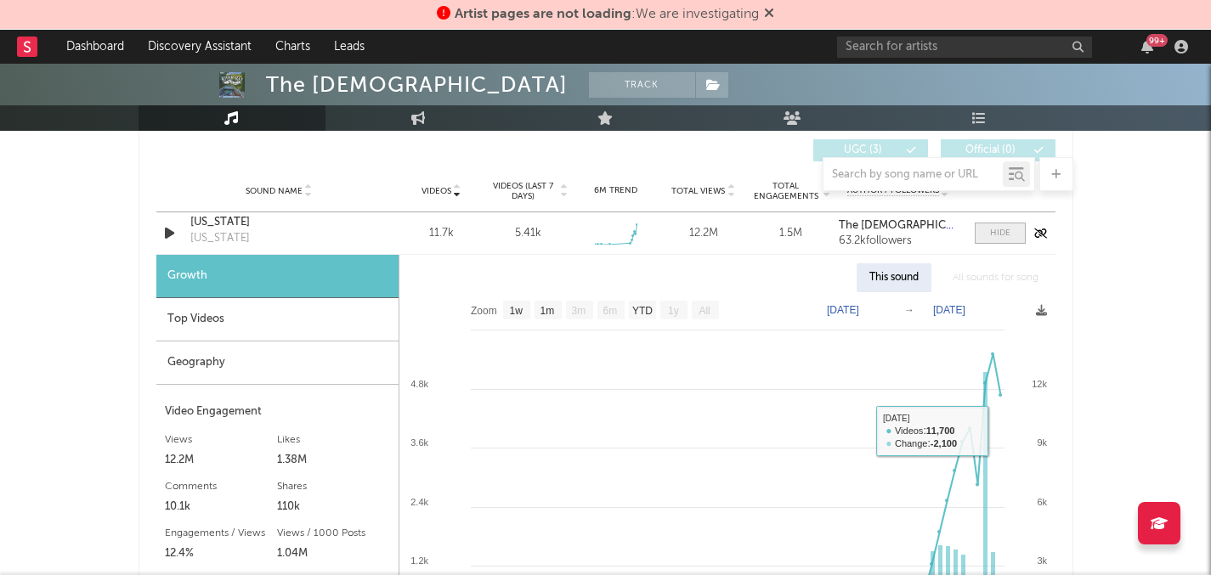
click at [1011, 237] on span at bounding box center [1000, 233] width 51 height 21
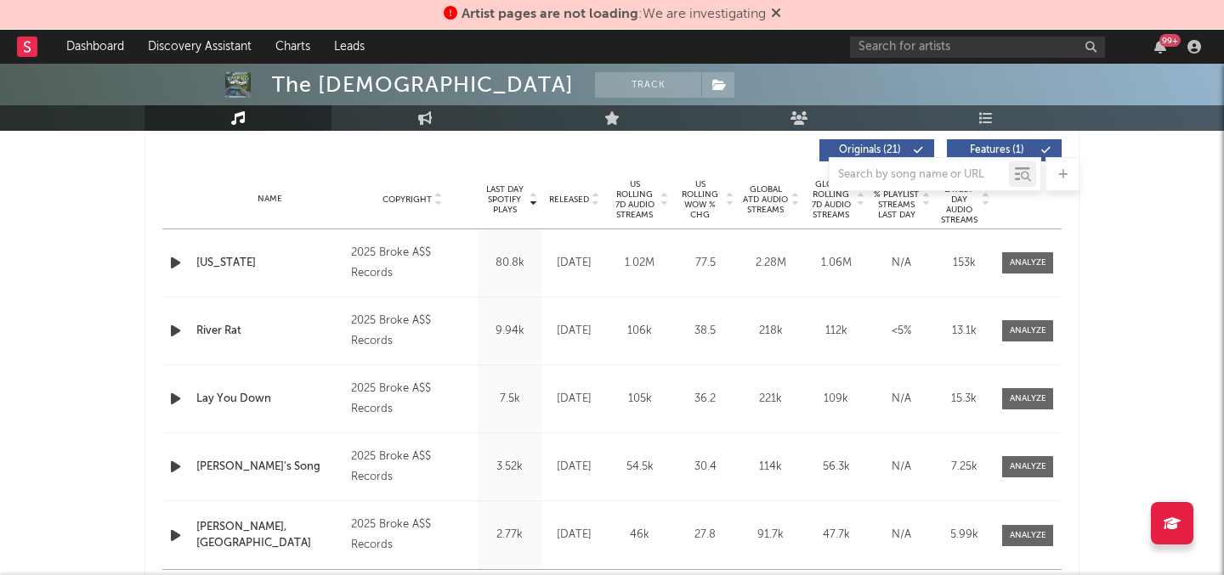
scroll to position [656, 0]
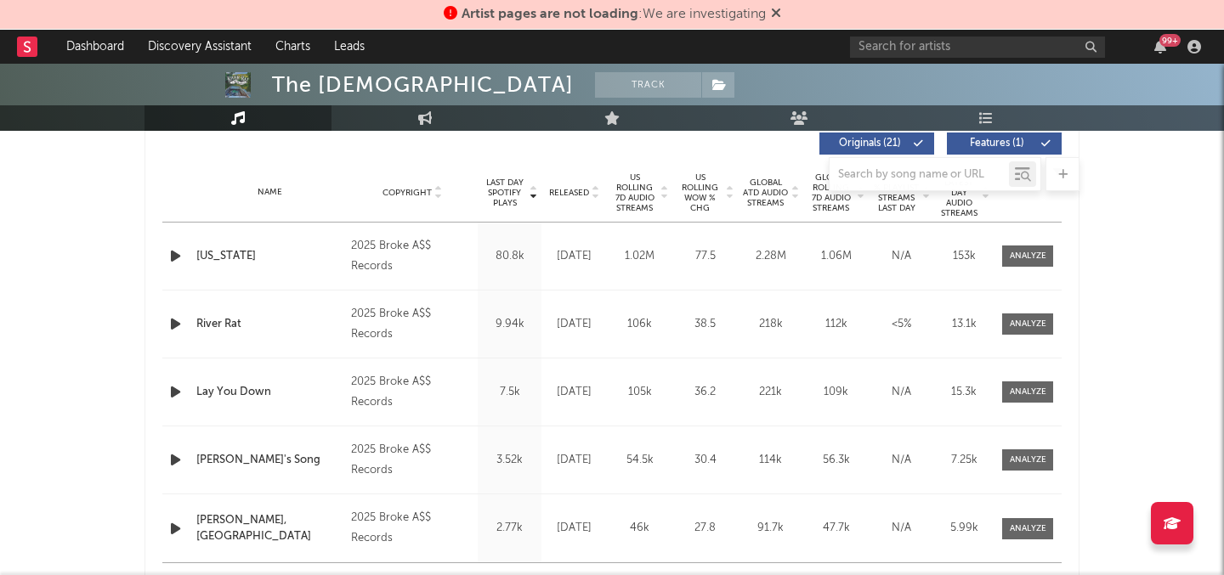
click at [627, 194] on span "US Rolling 7D Audio Streams" at bounding box center [634, 193] width 47 height 41
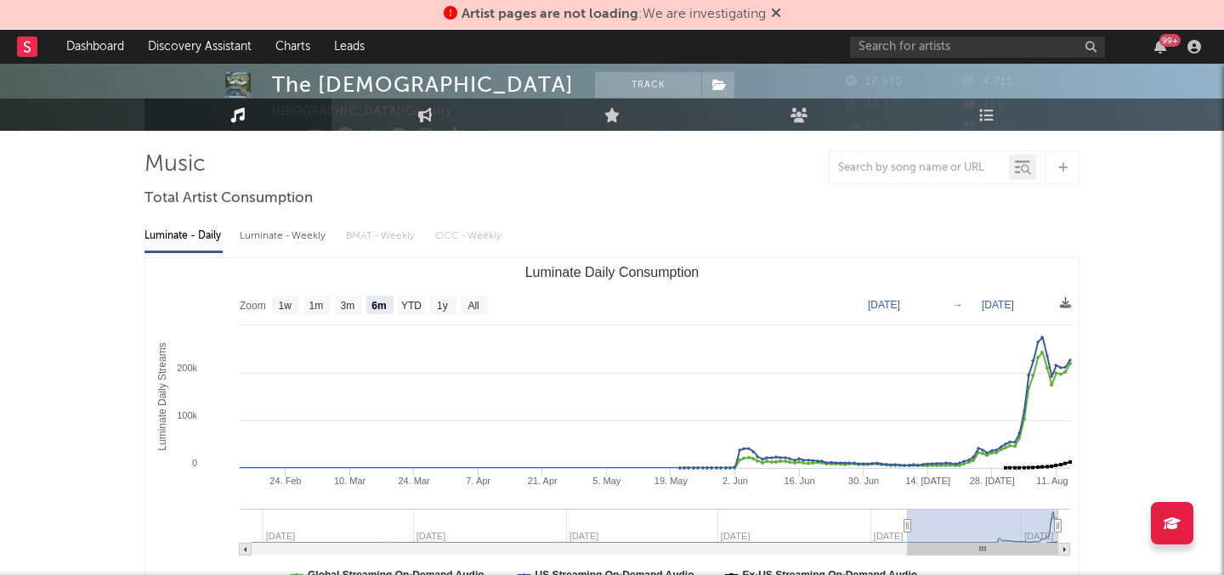
scroll to position [0, 0]
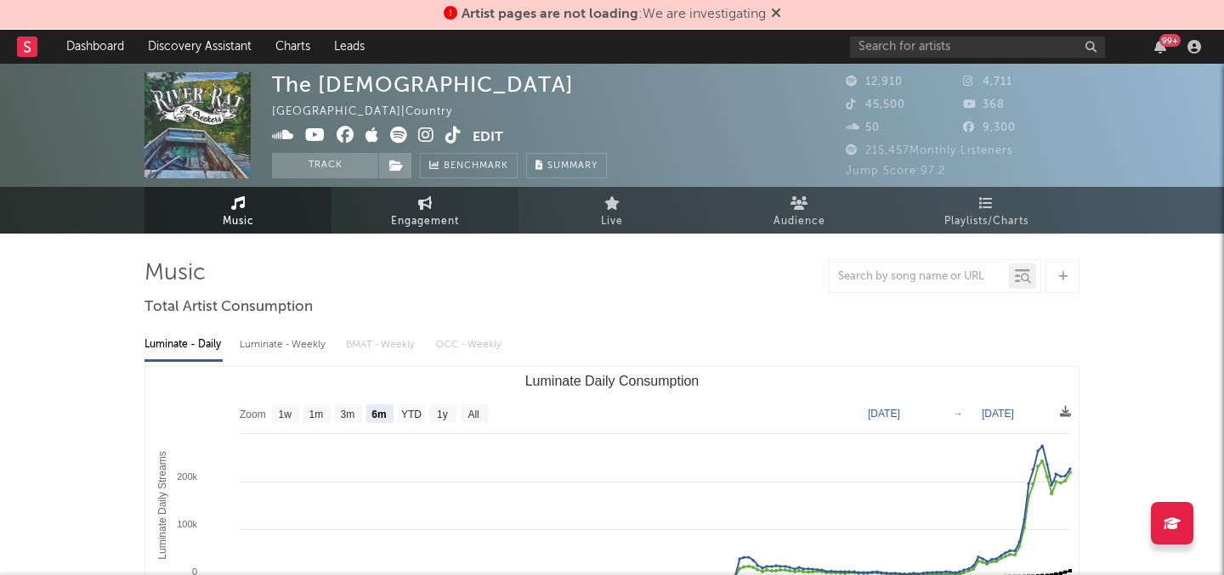
click at [422, 227] on span "Engagement" at bounding box center [425, 222] width 68 height 20
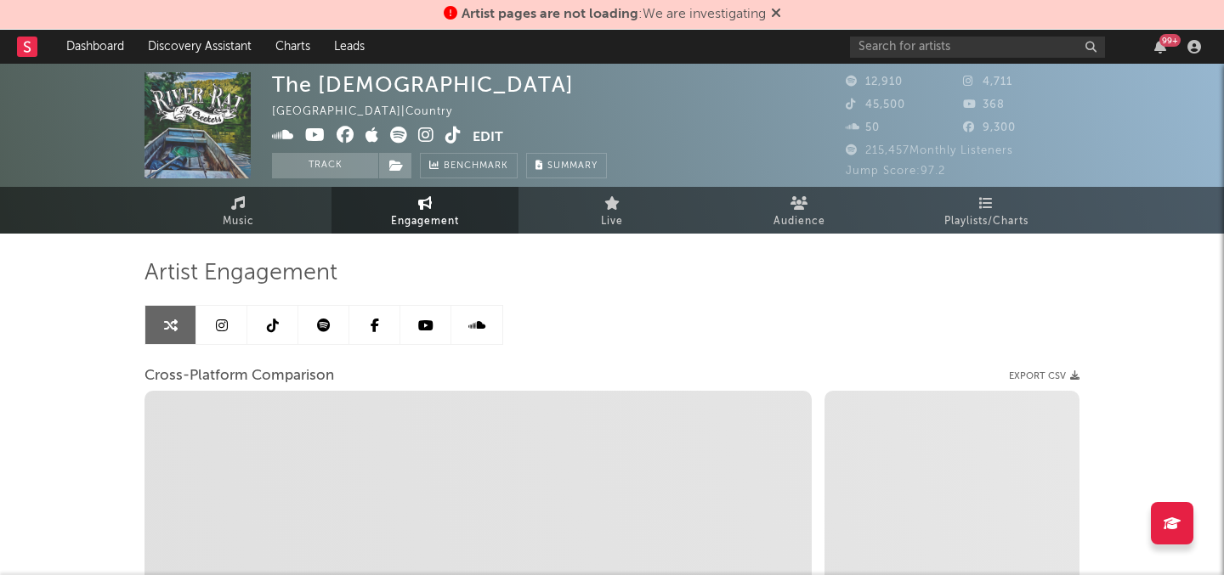
select select "1w"
click at [999, 224] on span "Playlists/Charts" at bounding box center [986, 222] width 84 height 20
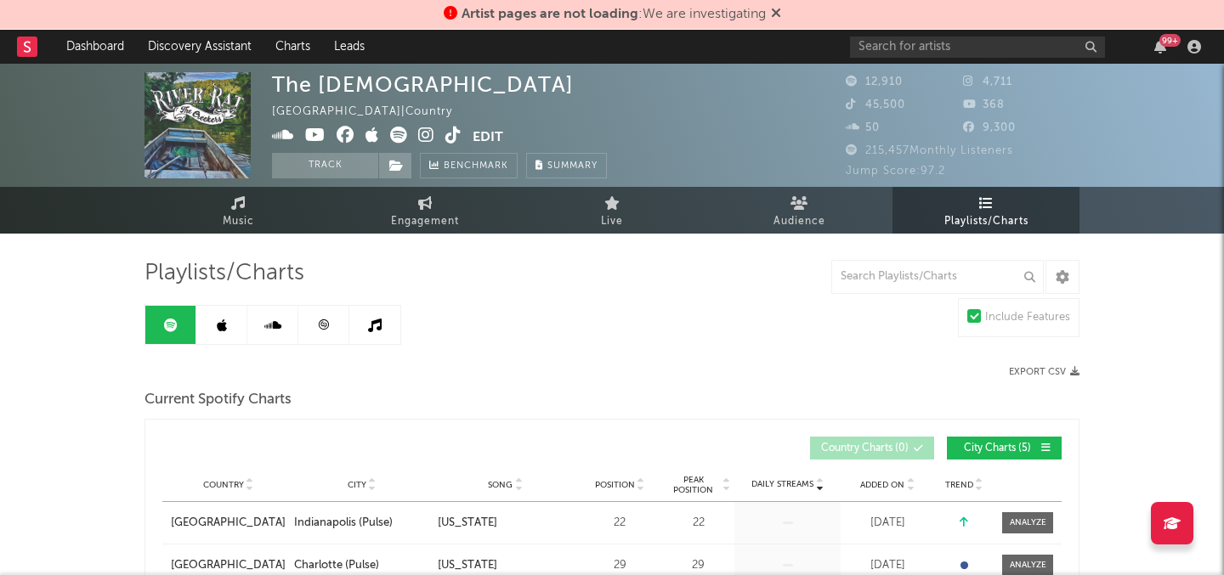
click at [333, 333] on link at bounding box center [323, 325] width 51 height 38
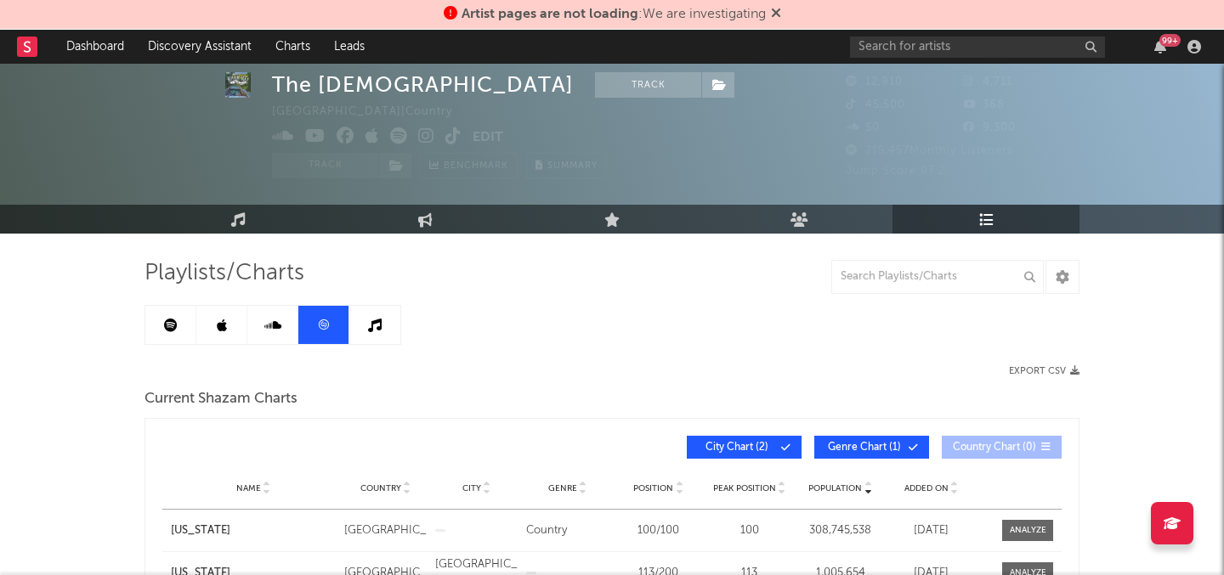
scroll to position [121, 0]
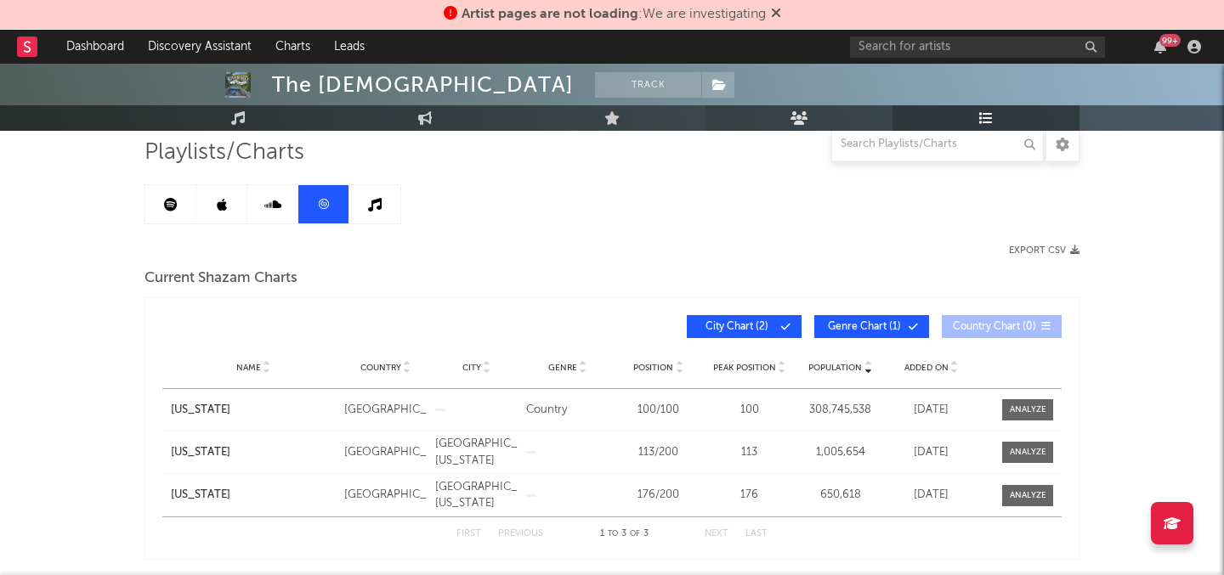
click at [792, 129] on link "Audience" at bounding box center [798, 117] width 187 height 25
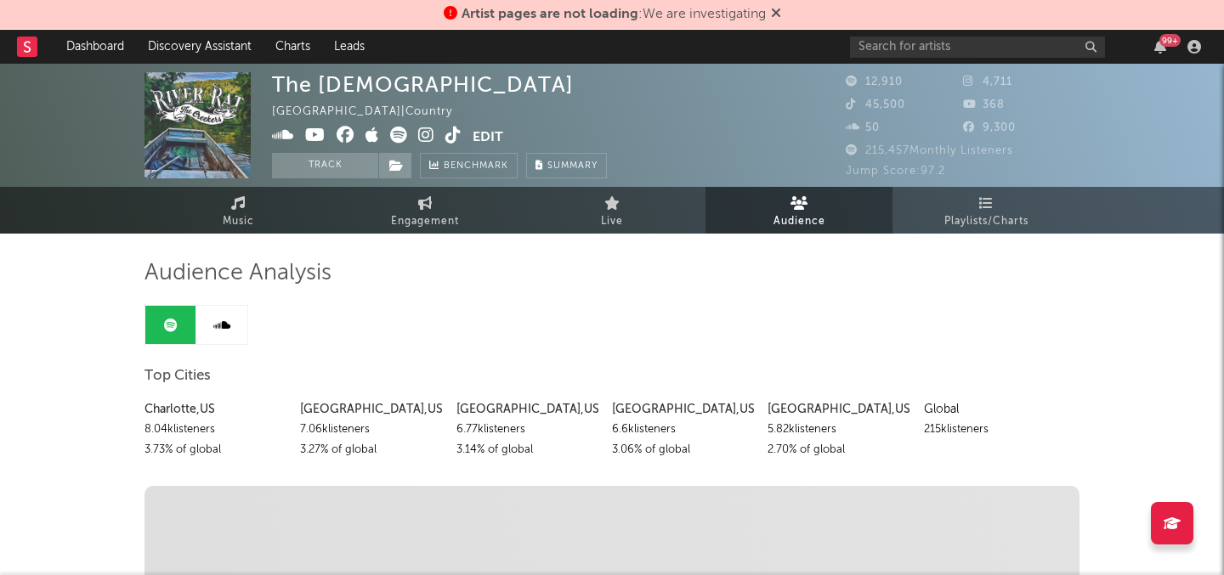
click at [632, 223] on link "Live" at bounding box center [611, 210] width 187 height 47
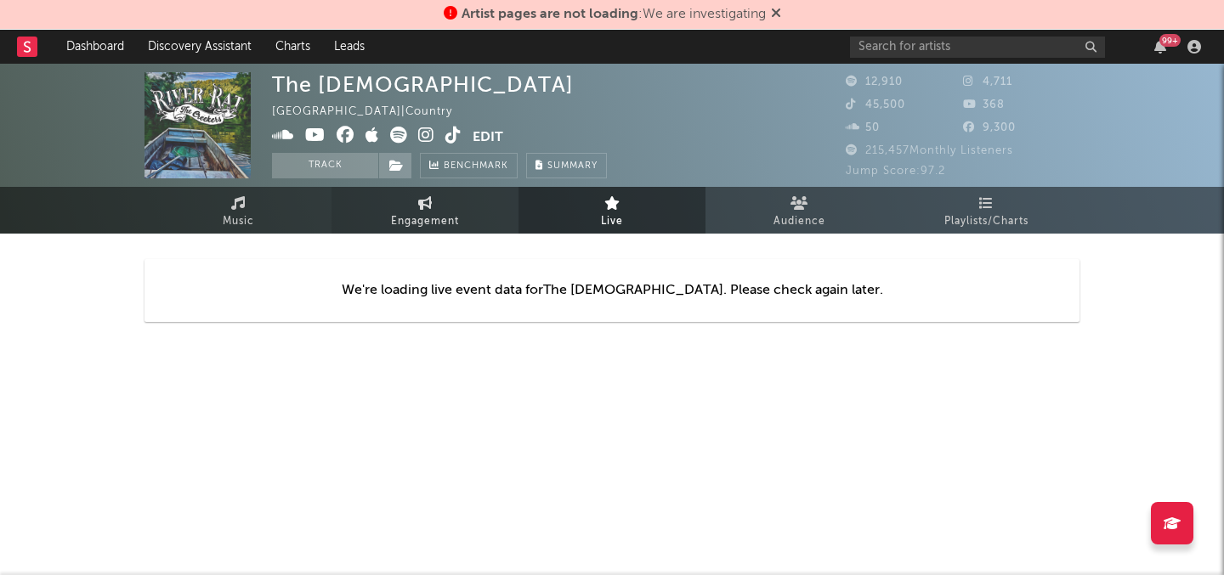
click at [463, 218] on link "Engagement" at bounding box center [424, 210] width 187 height 47
select select "1m"
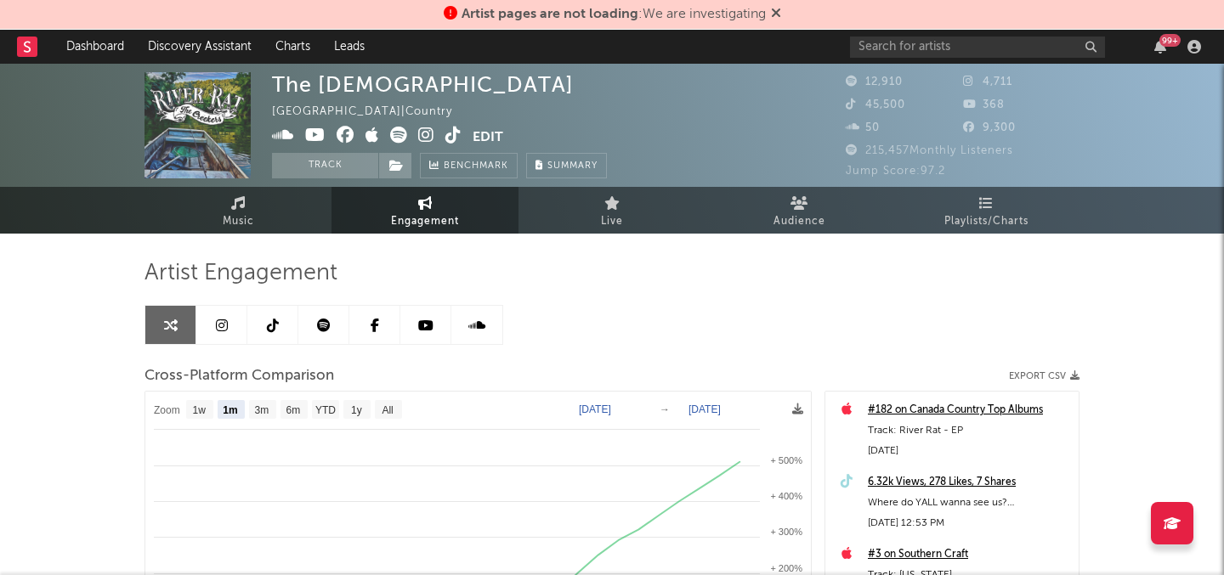
click at [225, 317] on link at bounding box center [221, 325] width 51 height 38
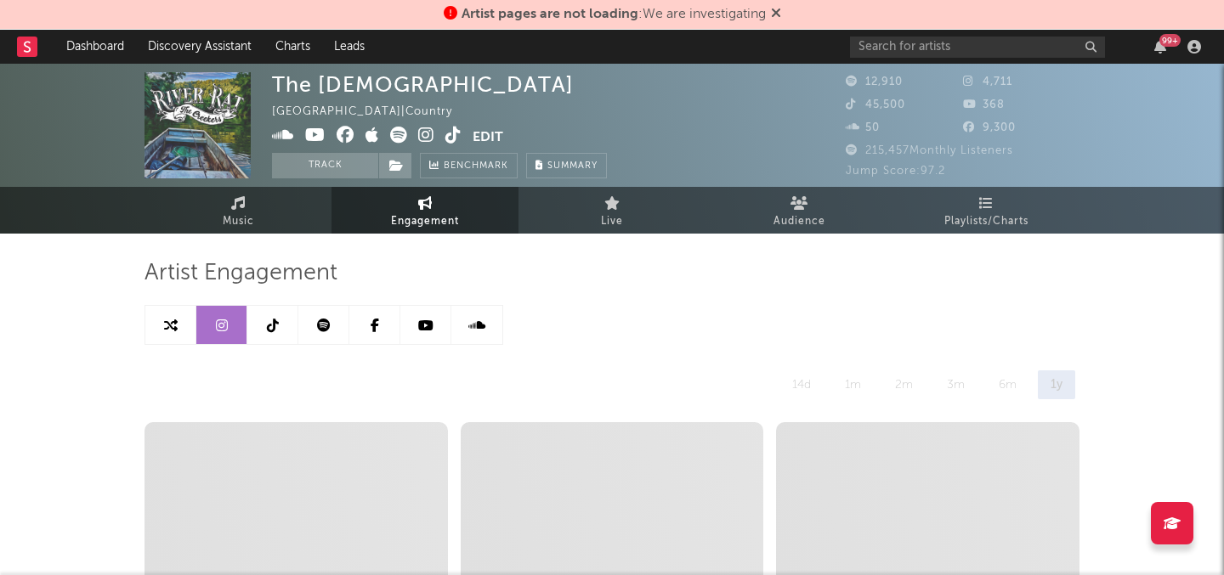
select select "1w"
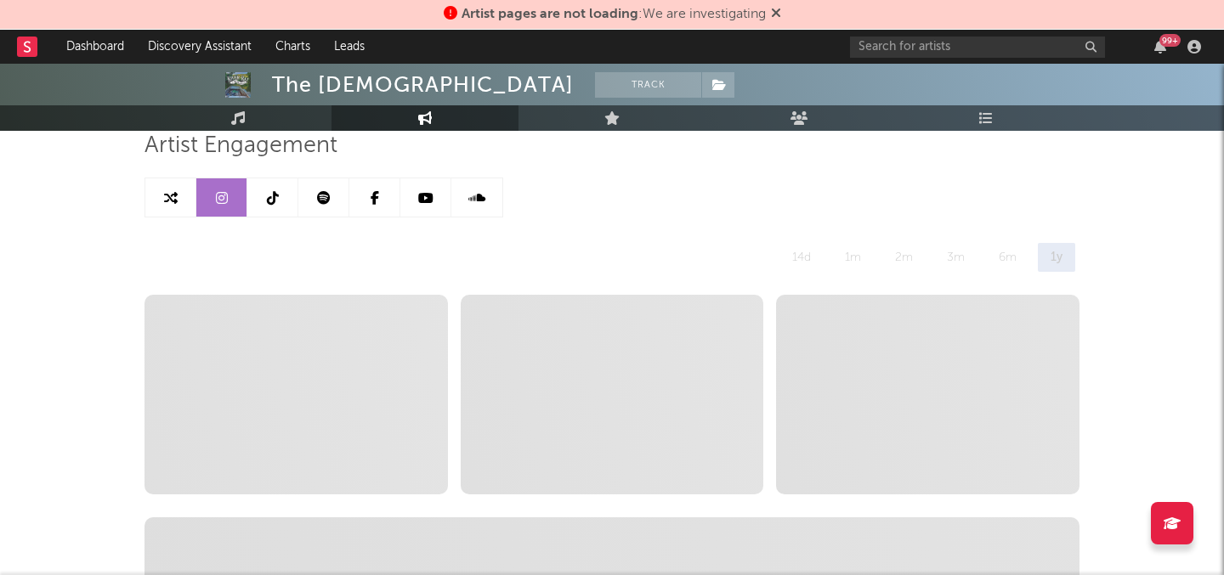
scroll to position [151, 0]
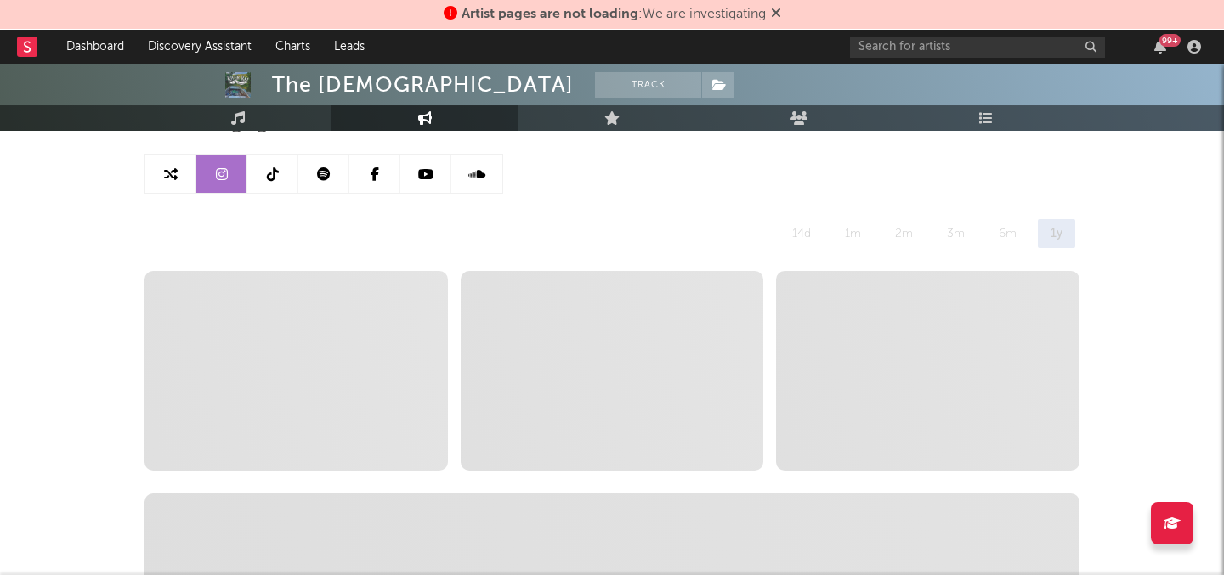
click at [290, 160] on link at bounding box center [272, 174] width 51 height 38
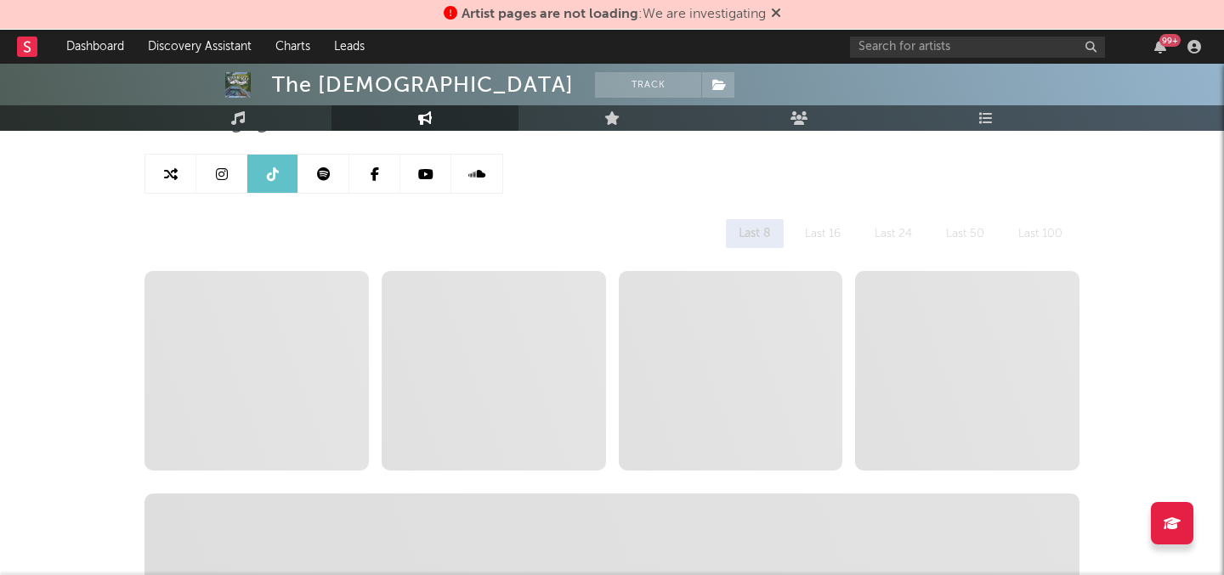
select select "1w"
click at [323, 167] on icon at bounding box center [324, 174] width 14 height 14
select select "6m"
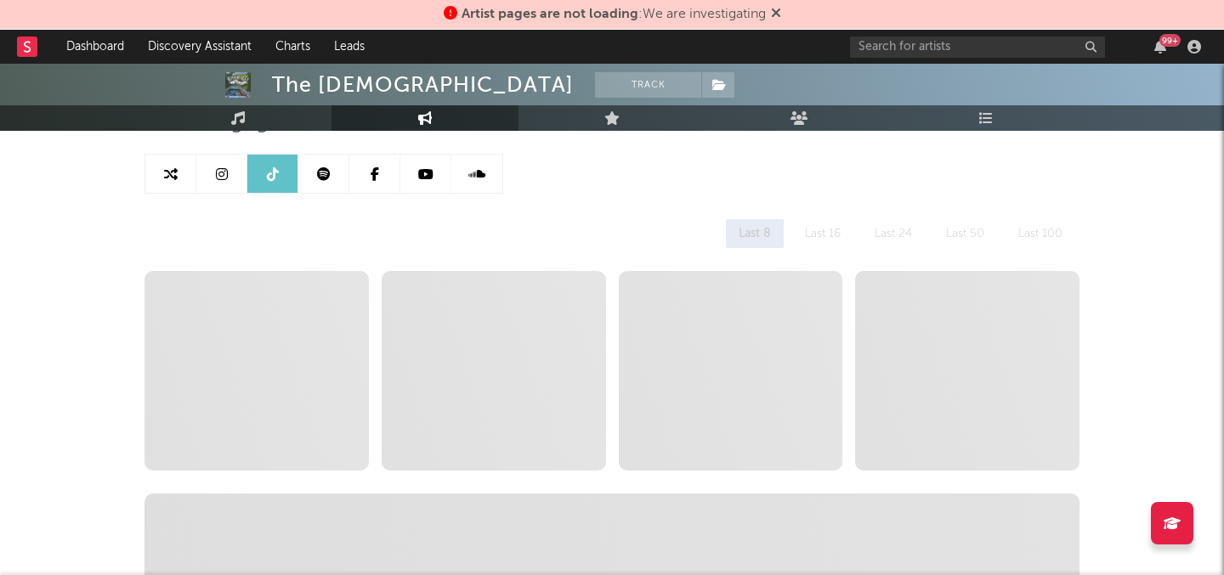
select select "1w"
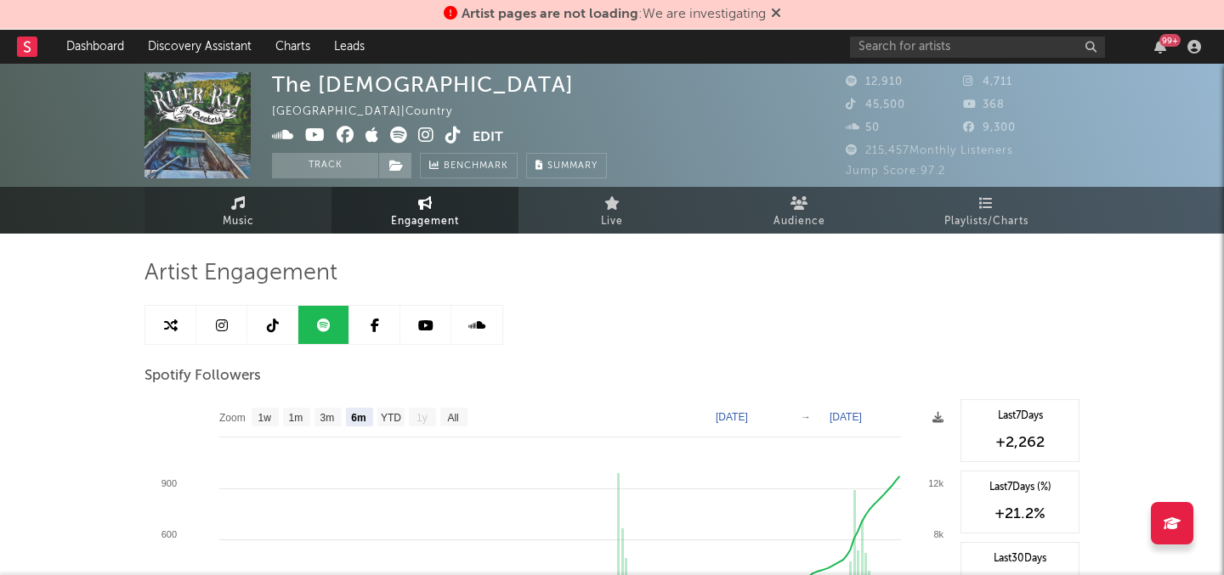
click at [261, 218] on link "Music" at bounding box center [237, 210] width 187 height 47
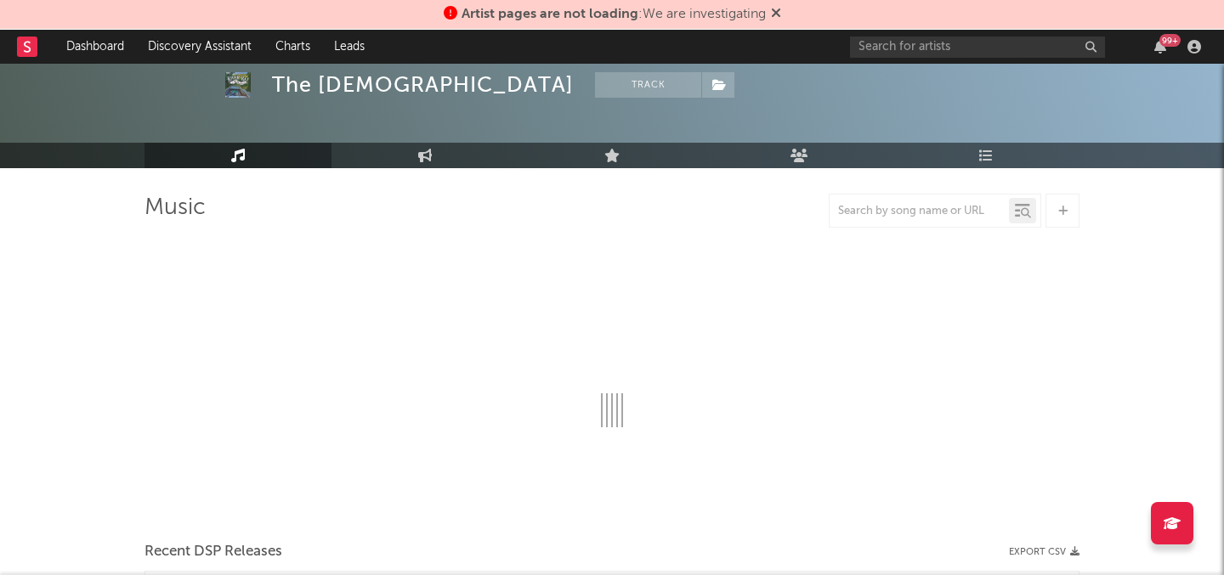
select select "6m"
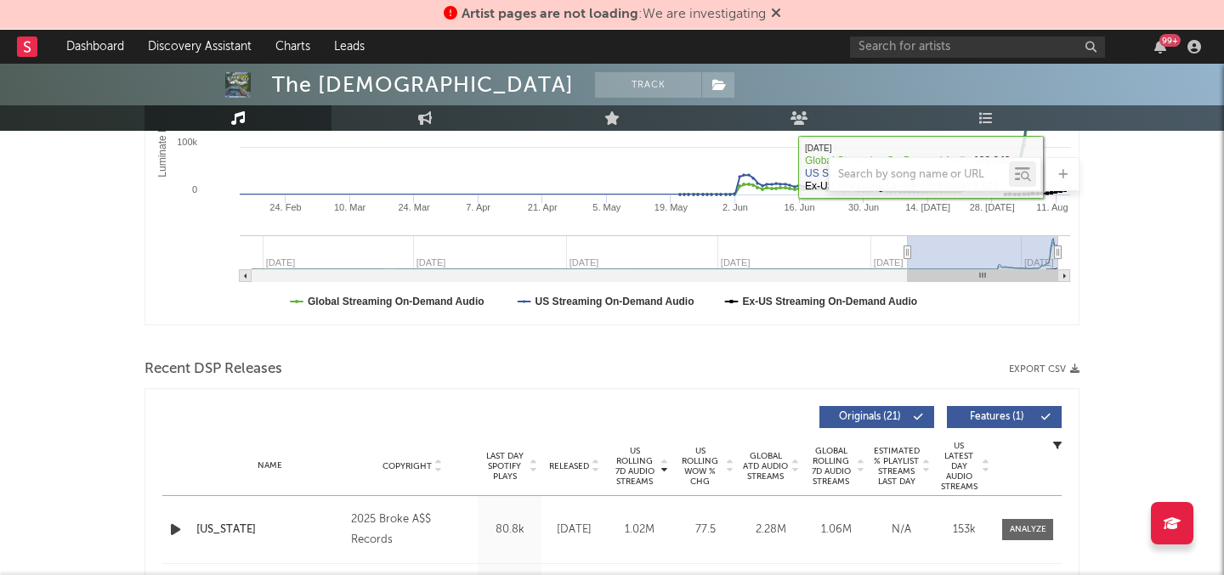
scroll to position [489, 0]
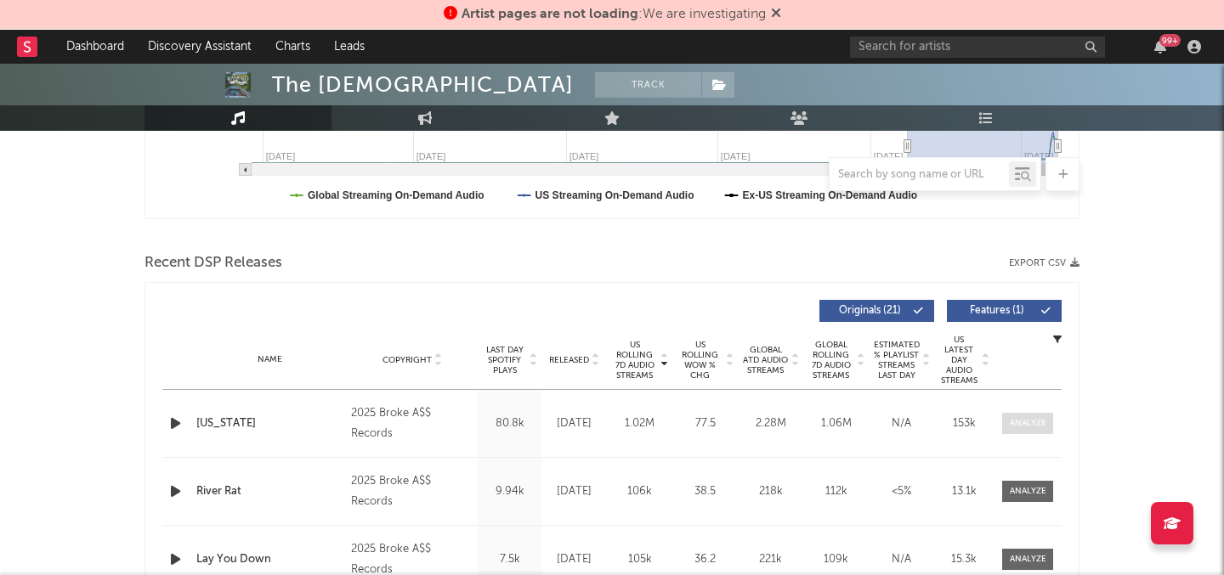
click at [1017, 422] on div at bounding box center [1028, 423] width 37 height 13
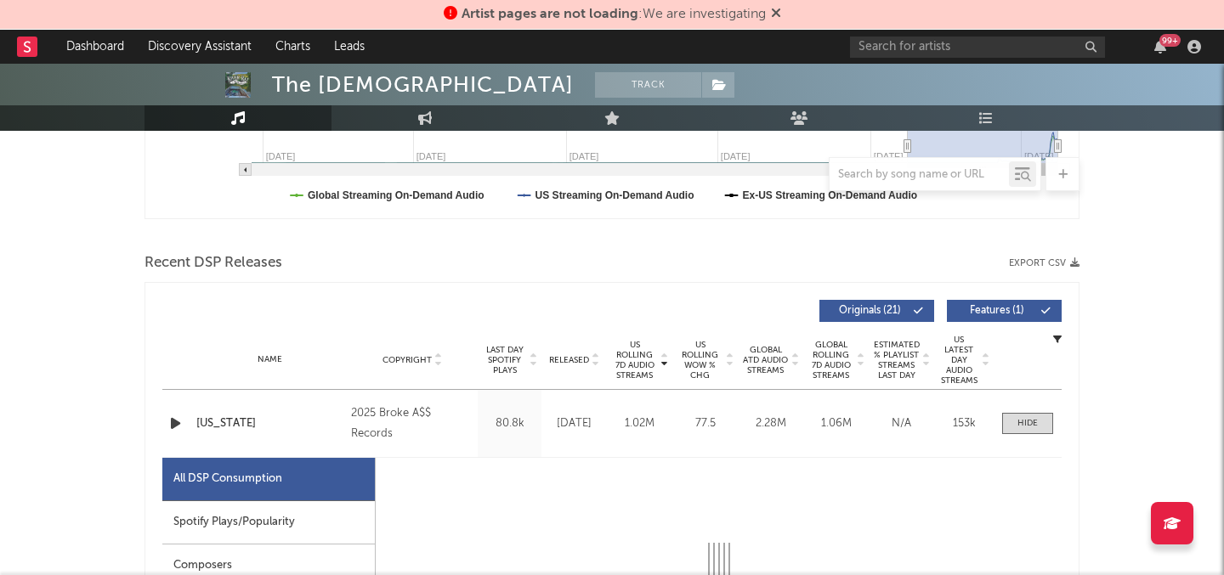
select select "1w"
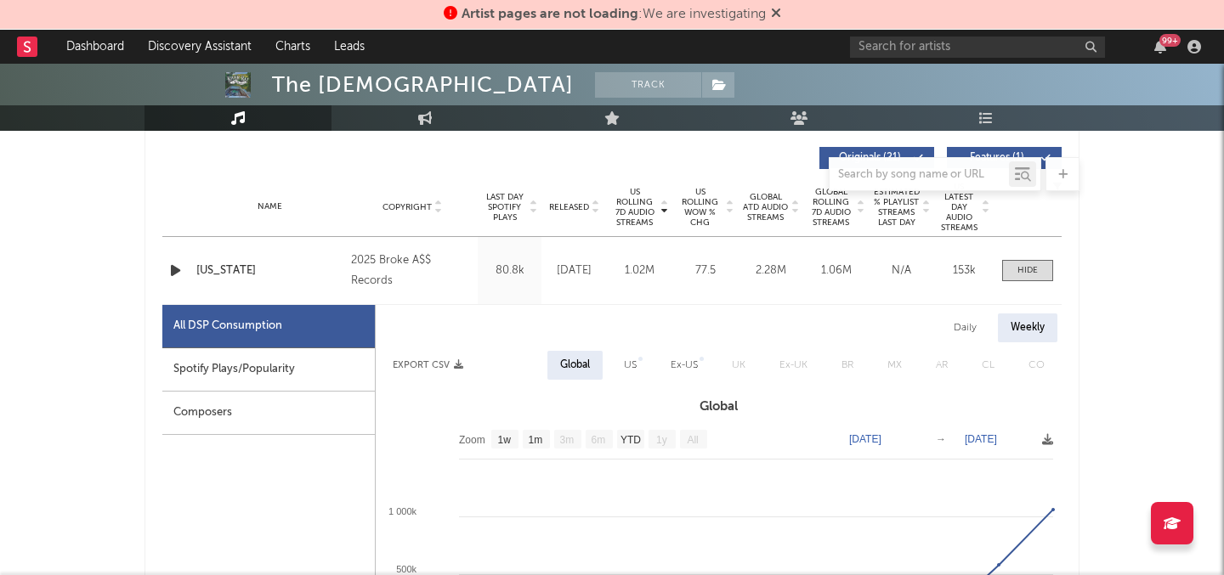
scroll to position [816, 0]
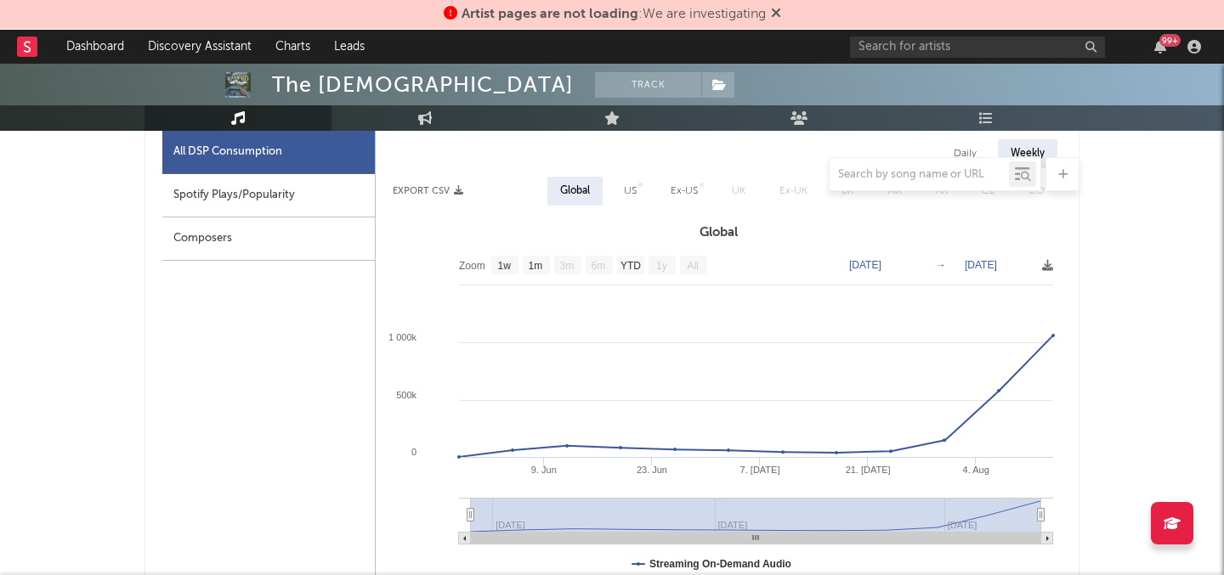
click at [634, 186] on div at bounding box center [611, 174] width 935 height 34
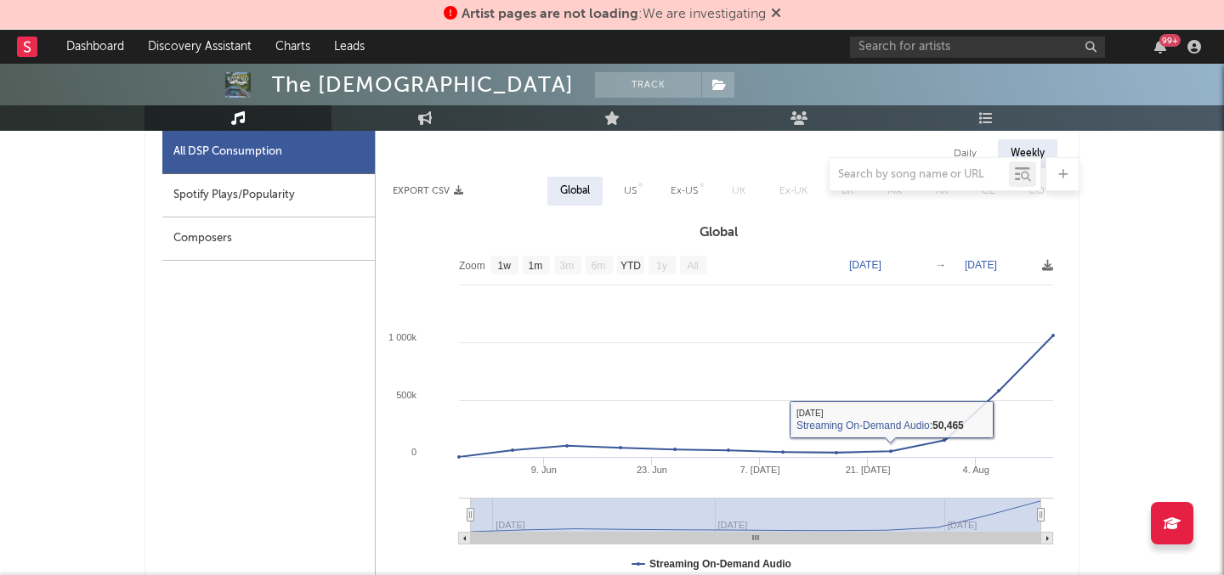
click at [643, 185] on div at bounding box center [611, 174] width 935 height 34
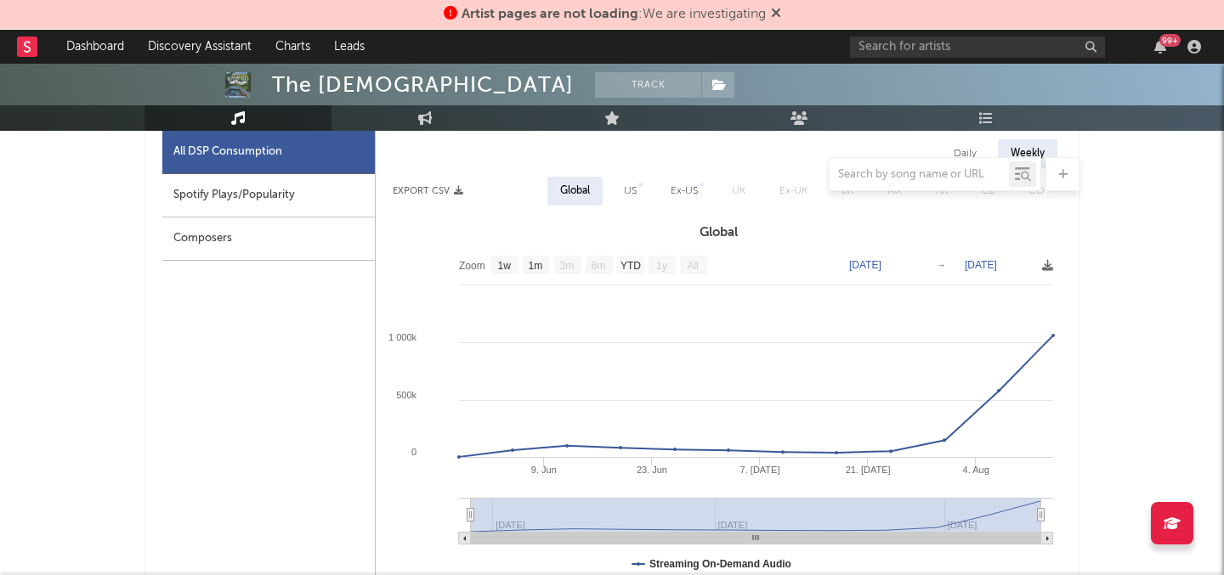
click at [635, 185] on div at bounding box center [611, 174] width 935 height 34
click at [627, 195] on div "US" at bounding box center [630, 191] width 13 height 20
select select "1w"
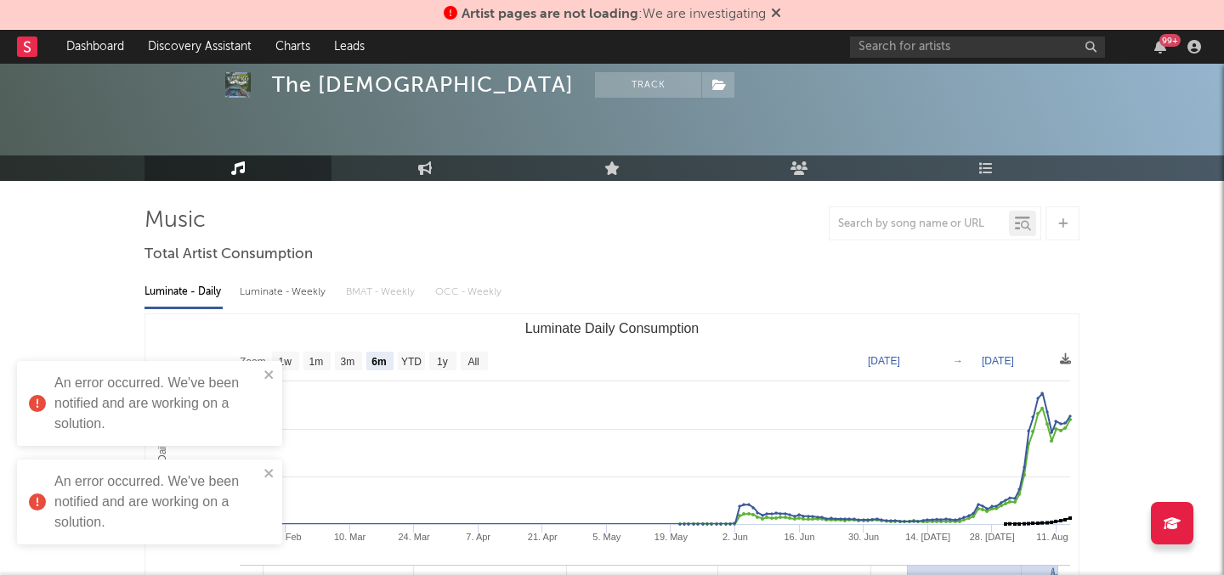
scroll to position [87, 0]
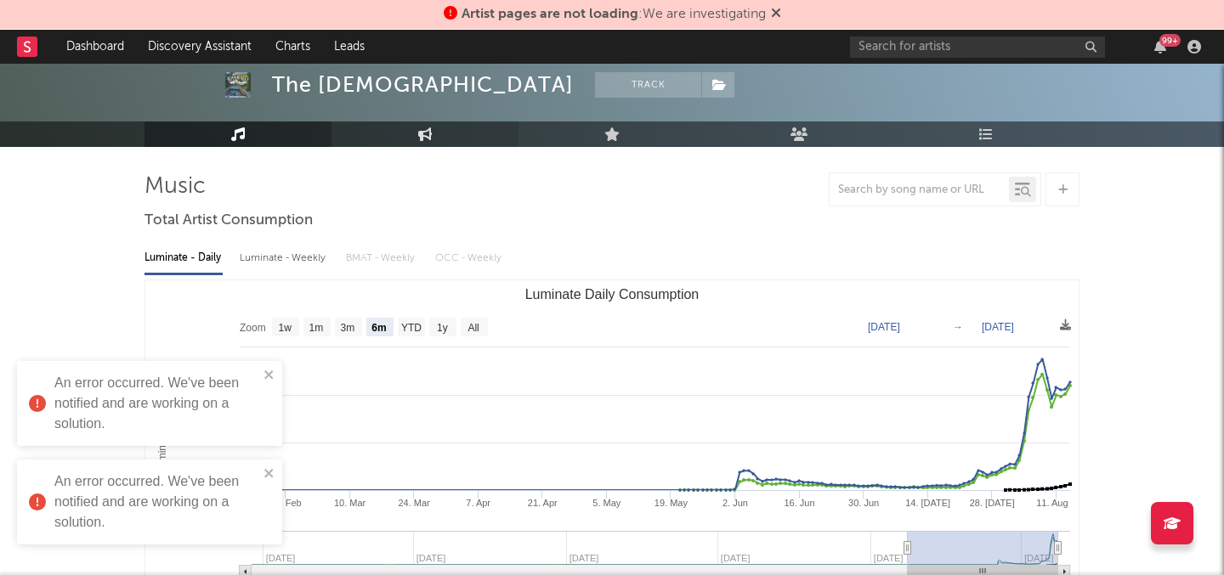
click at [410, 144] on link "Engagement" at bounding box center [424, 134] width 187 height 25
select select "1w"
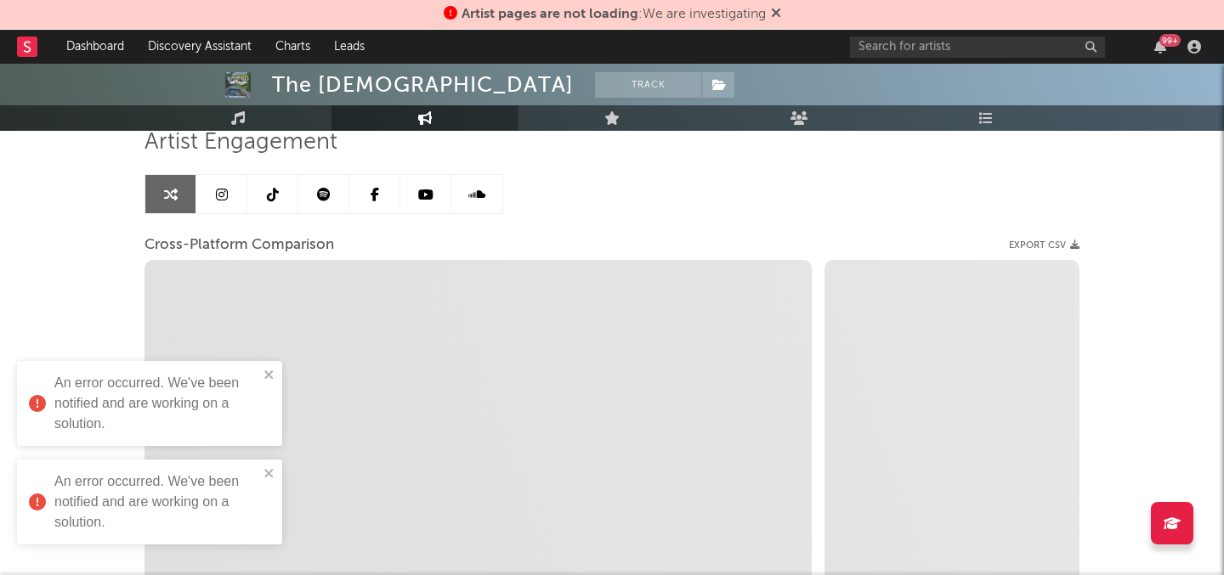
scroll to position [130, 0]
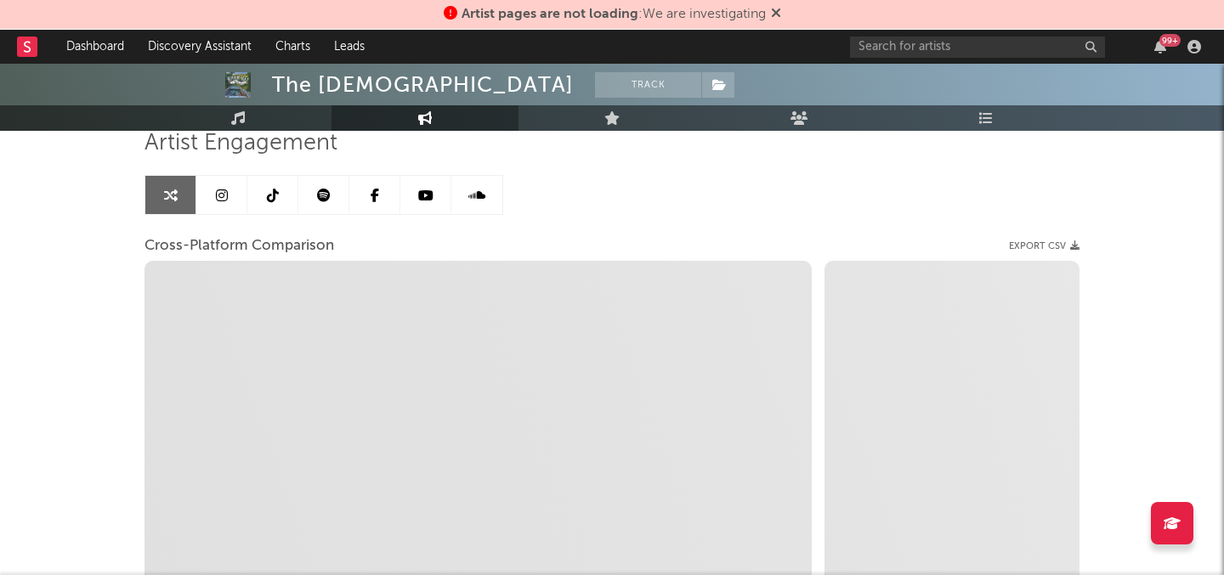
click at [288, 186] on link at bounding box center [272, 195] width 51 height 38
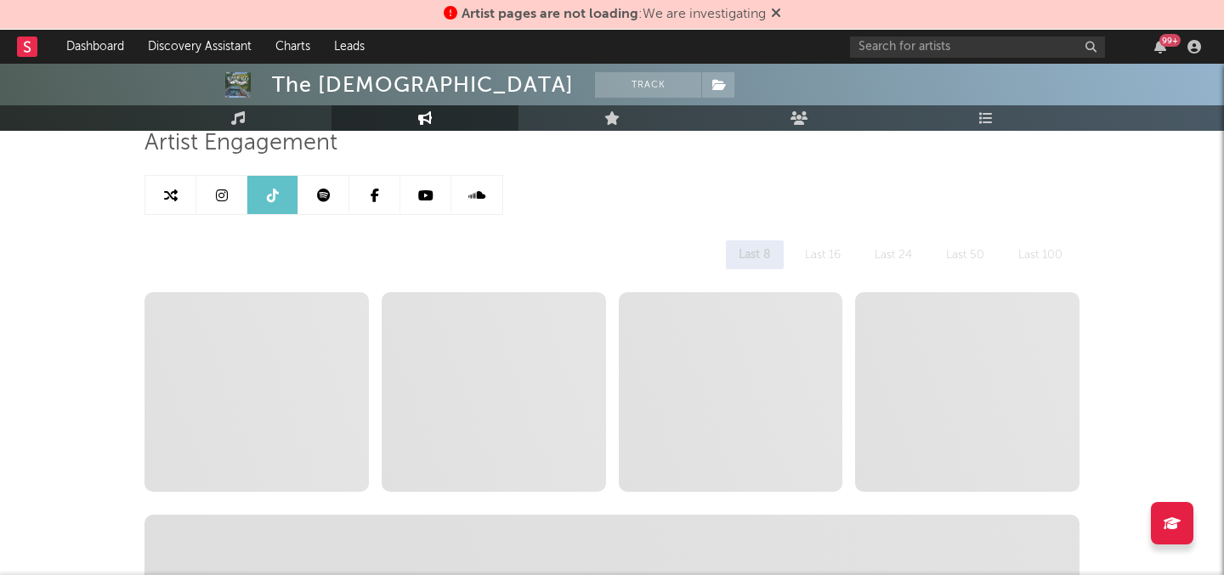
select select "1w"
click at [336, 190] on link at bounding box center [323, 195] width 51 height 38
select select "6m"
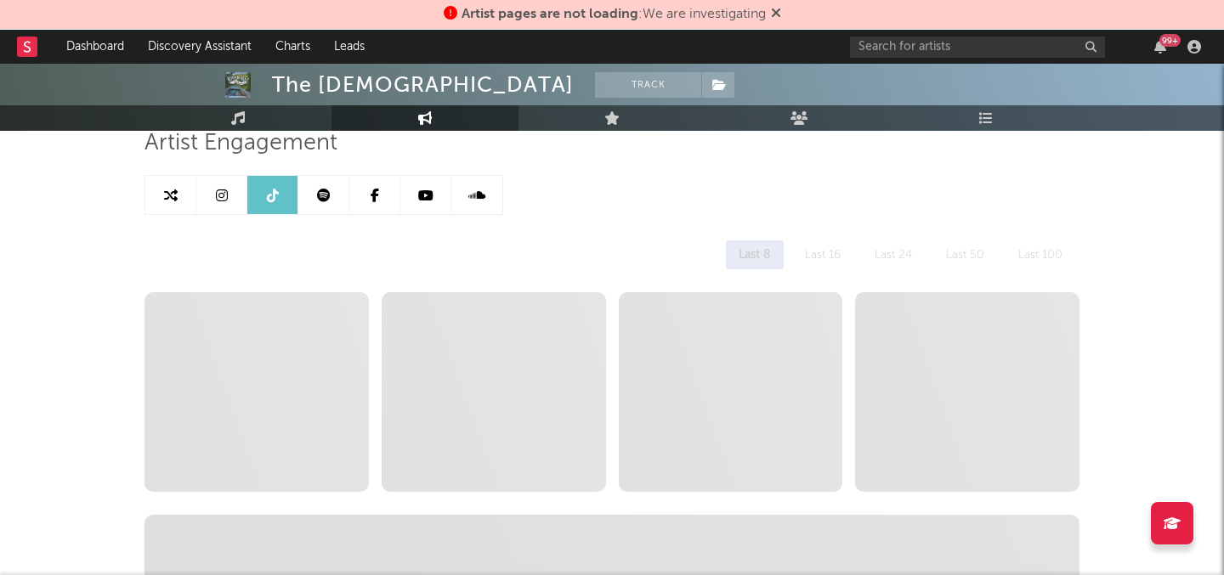
select select "1w"
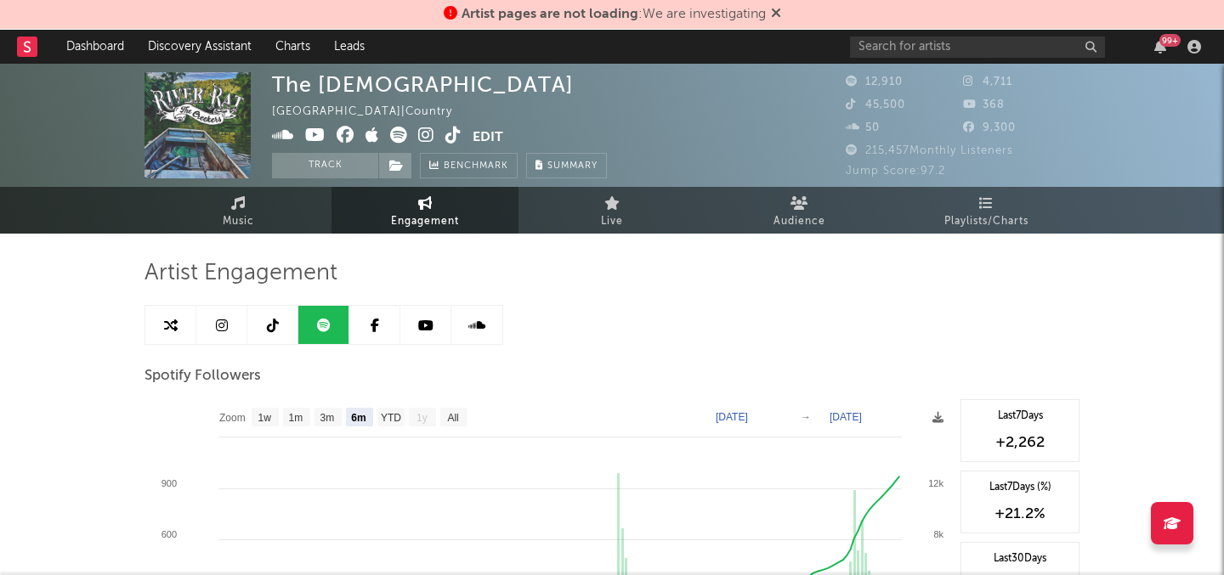
click at [276, 311] on link at bounding box center [272, 325] width 51 height 38
select select "1w"
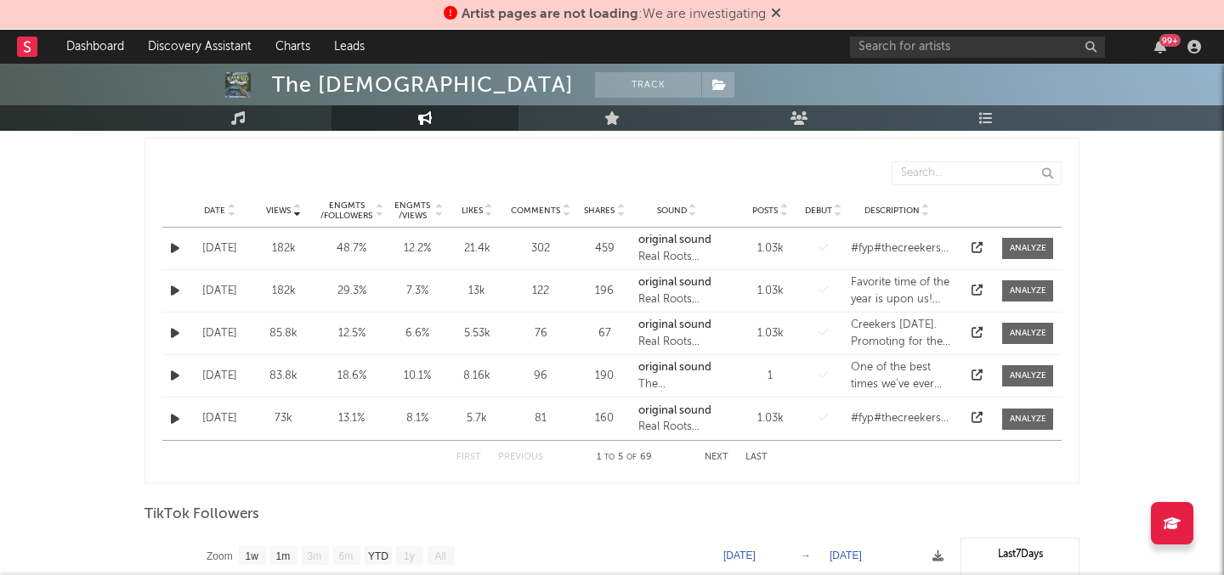
scroll to position [1233, 0]
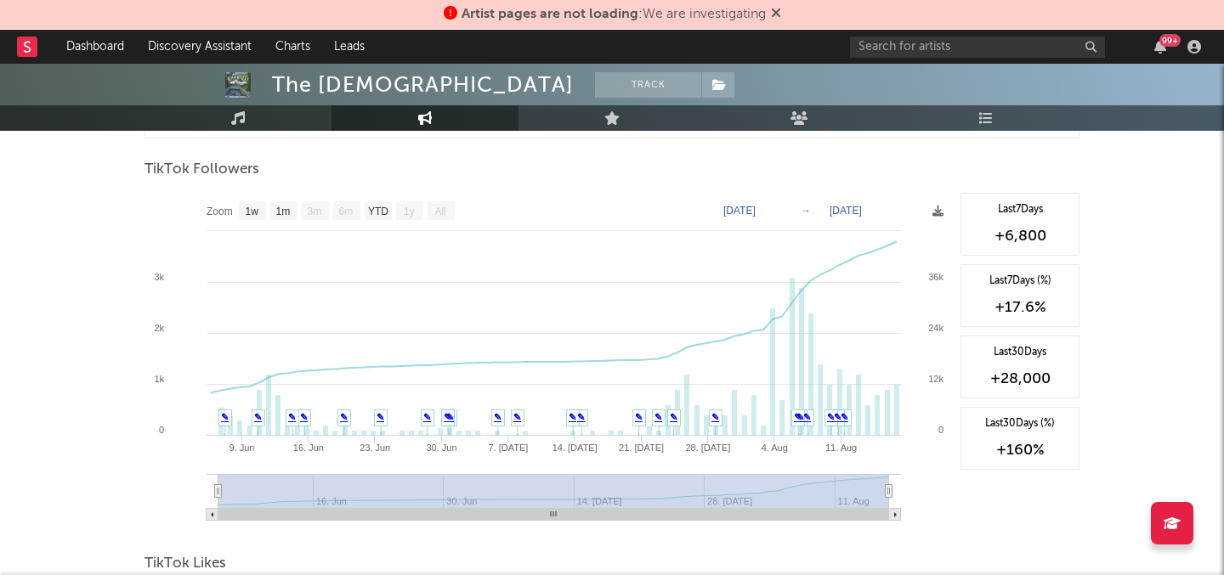
click at [398, 120] on link "Engagement" at bounding box center [424, 117] width 187 height 25
select select "1m"
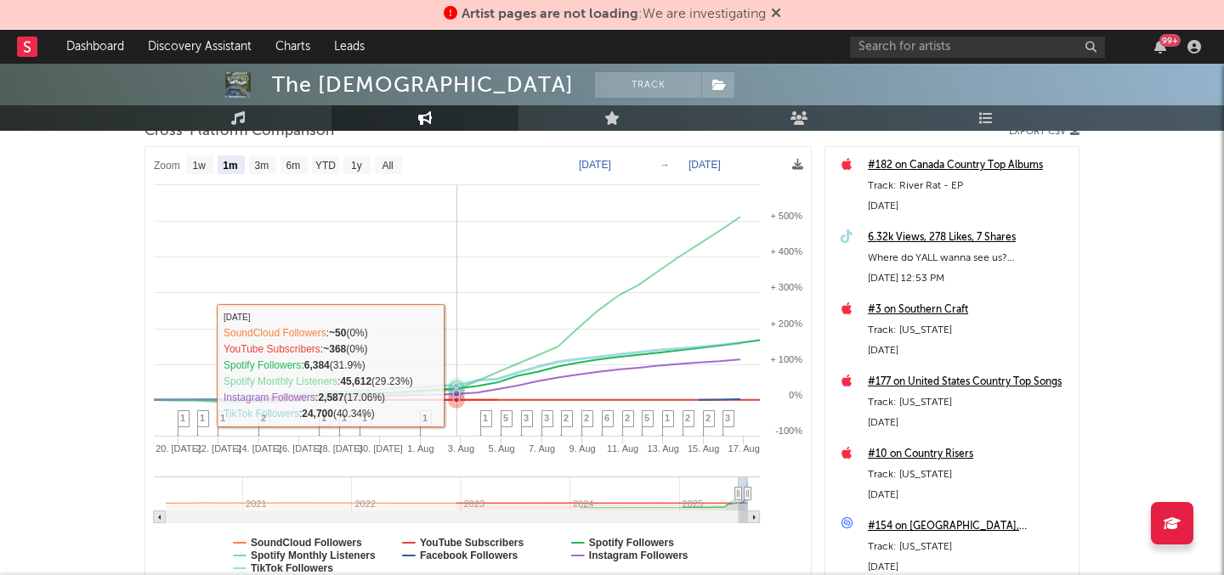
scroll to position [212, 0]
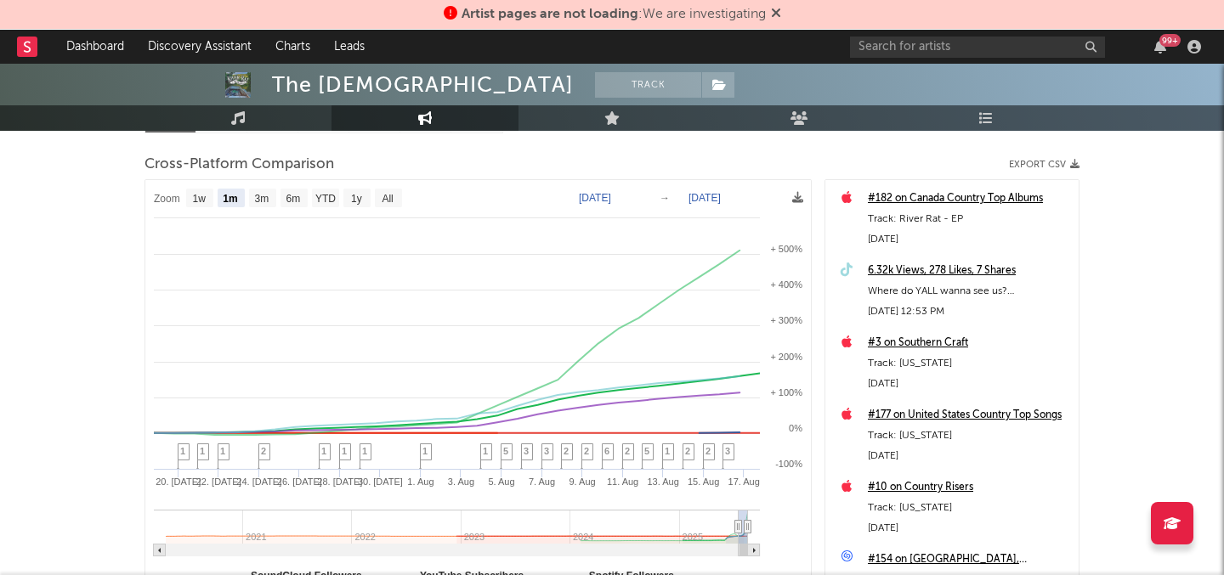
type input "2025-07-11"
select select "6m"
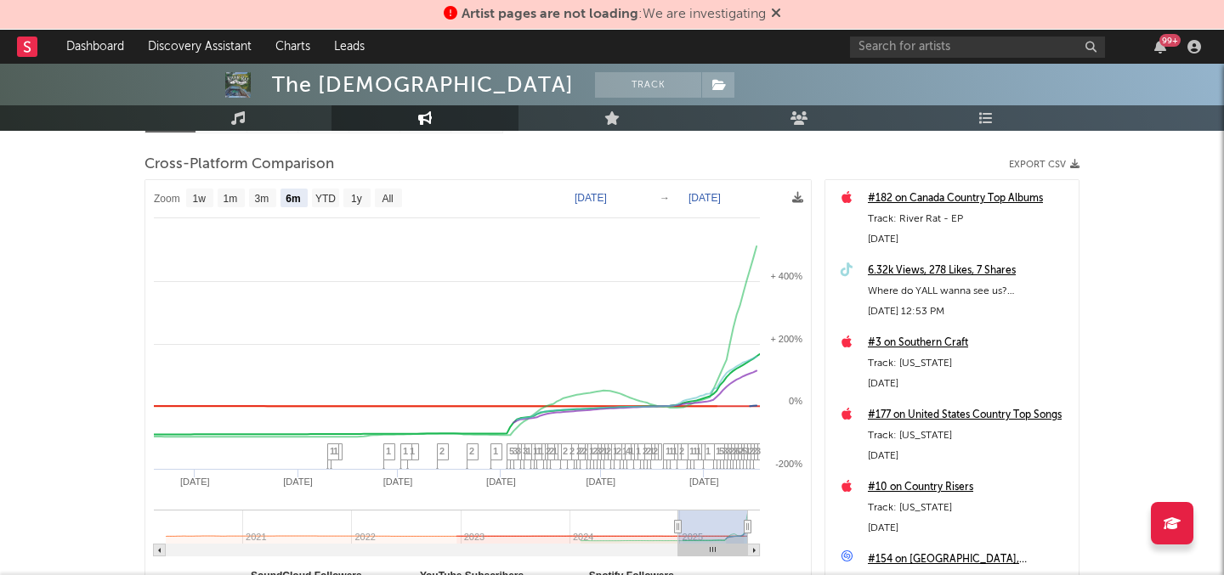
type input "2024-05-19"
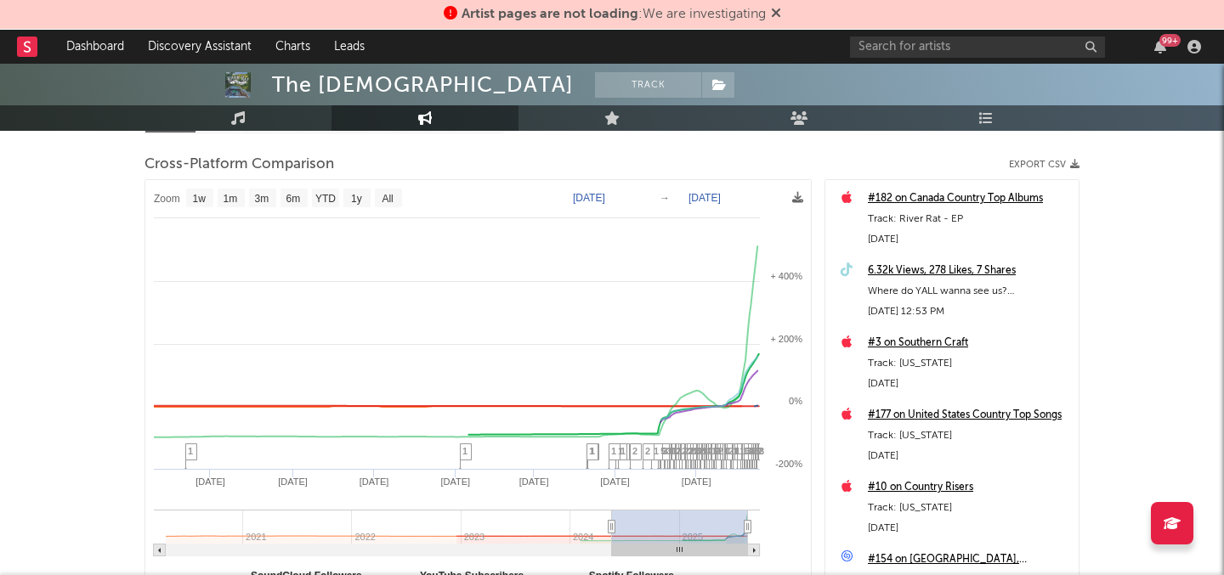
select select "1w"
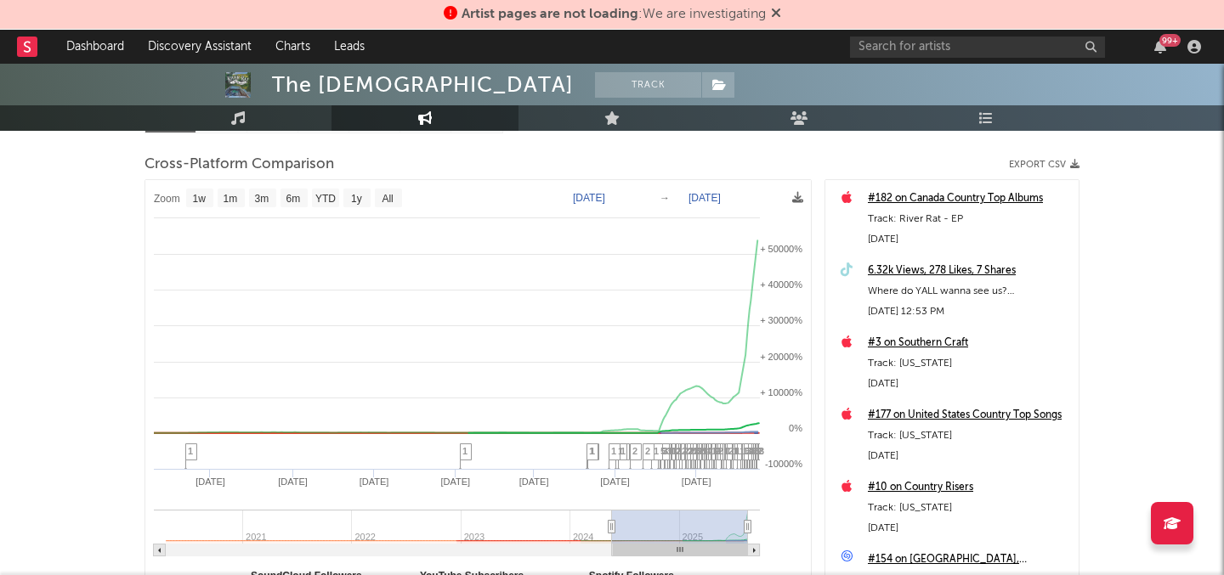
drag, startPoint x: 737, startPoint y: 530, endPoint x: 618, endPoint y: 529, distance: 119.0
click at [663, 453] on span "5" at bounding box center [662, 451] width 5 height 10
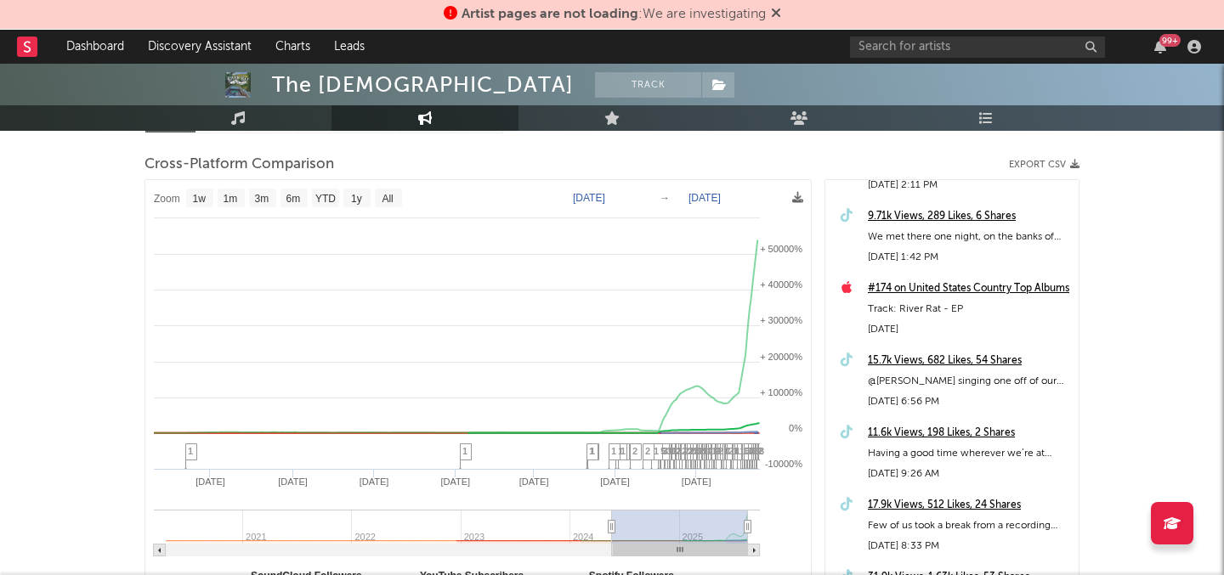
scroll to position [0, 0]
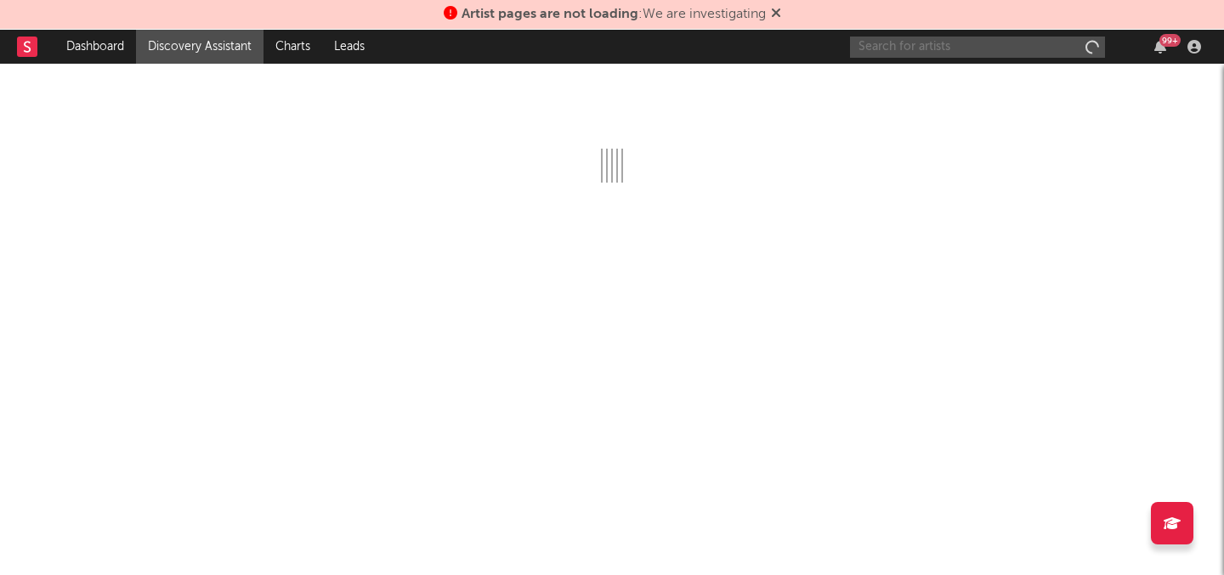
click at [921, 45] on input "text" at bounding box center [977, 47] width 255 height 21
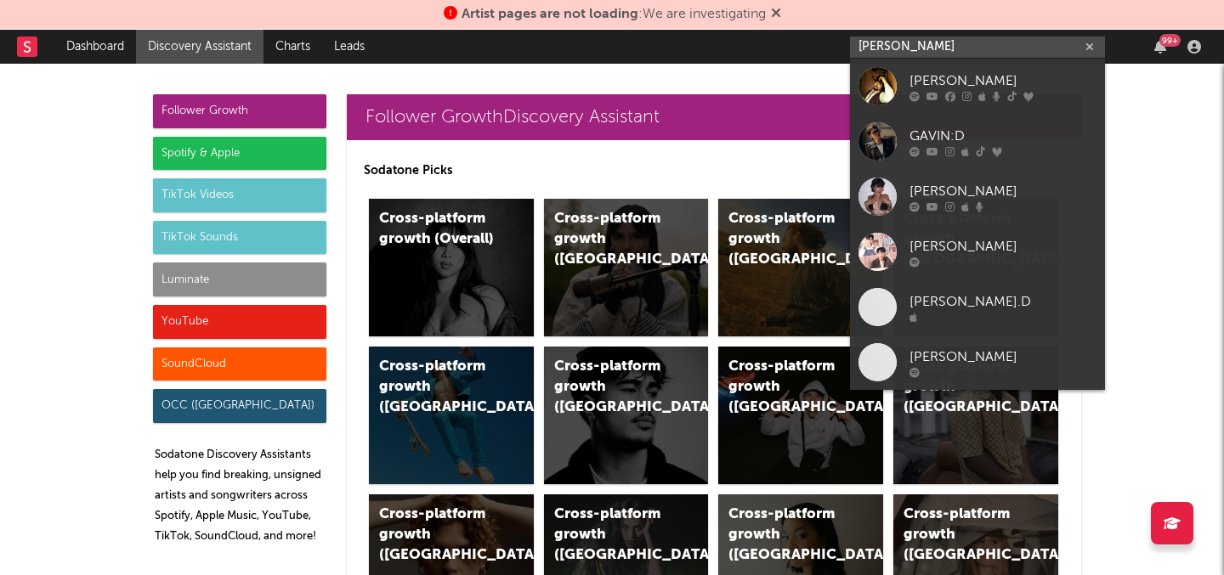
drag, startPoint x: 943, startPoint y: 48, endPoint x: 597, endPoint y: 48, distance: 346.8
click at [597, 48] on nav "Dashboard Discovery Assistant Charts Leads [PERSON_NAME] 99 +" at bounding box center [612, 47] width 1224 height 34
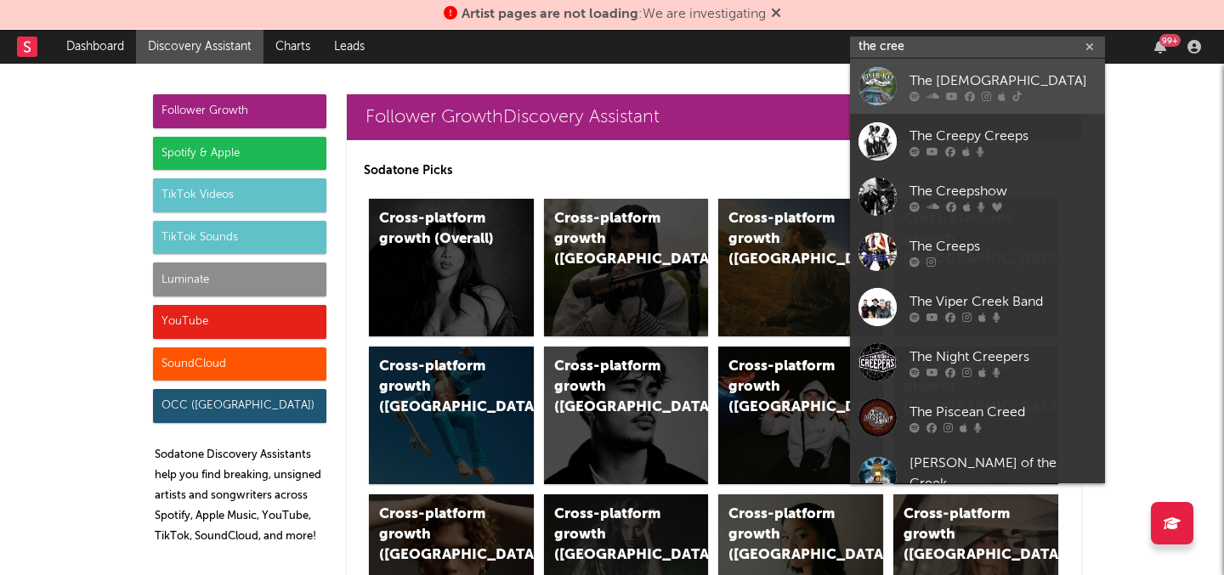
type input "the cree"
click at [915, 93] on icon at bounding box center [914, 96] width 10 height 10
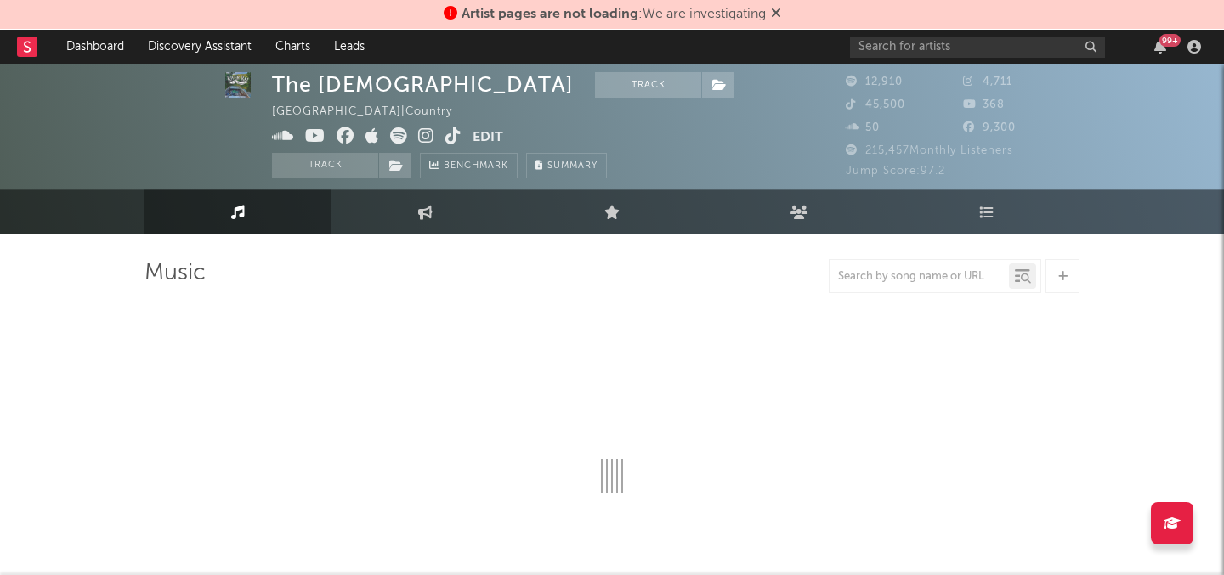
select select "6m"
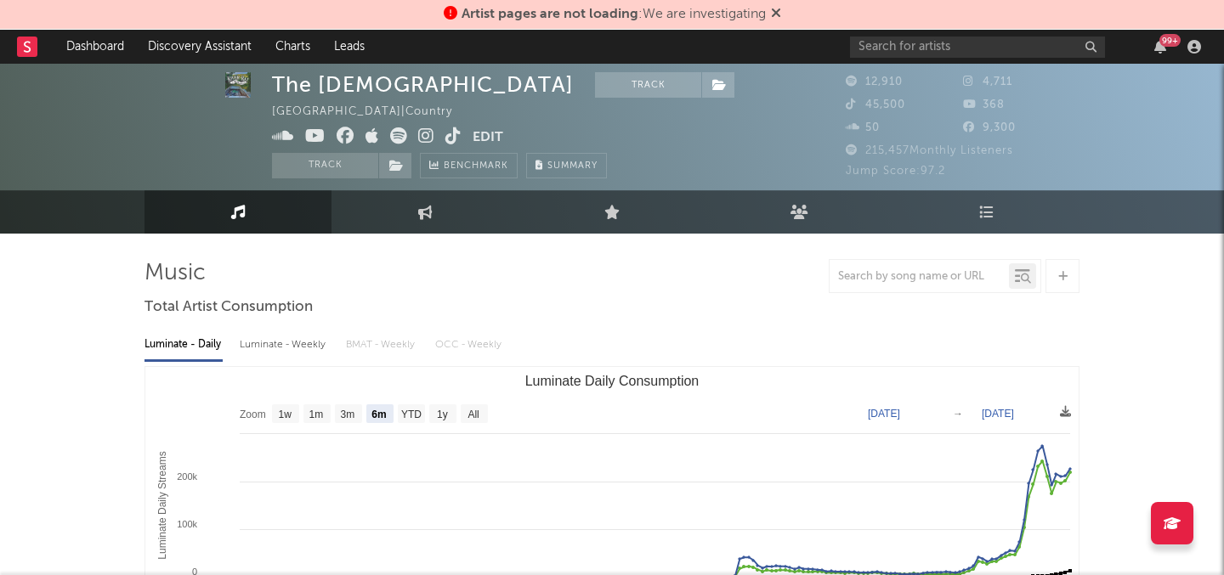
scroll to position [8, 0]
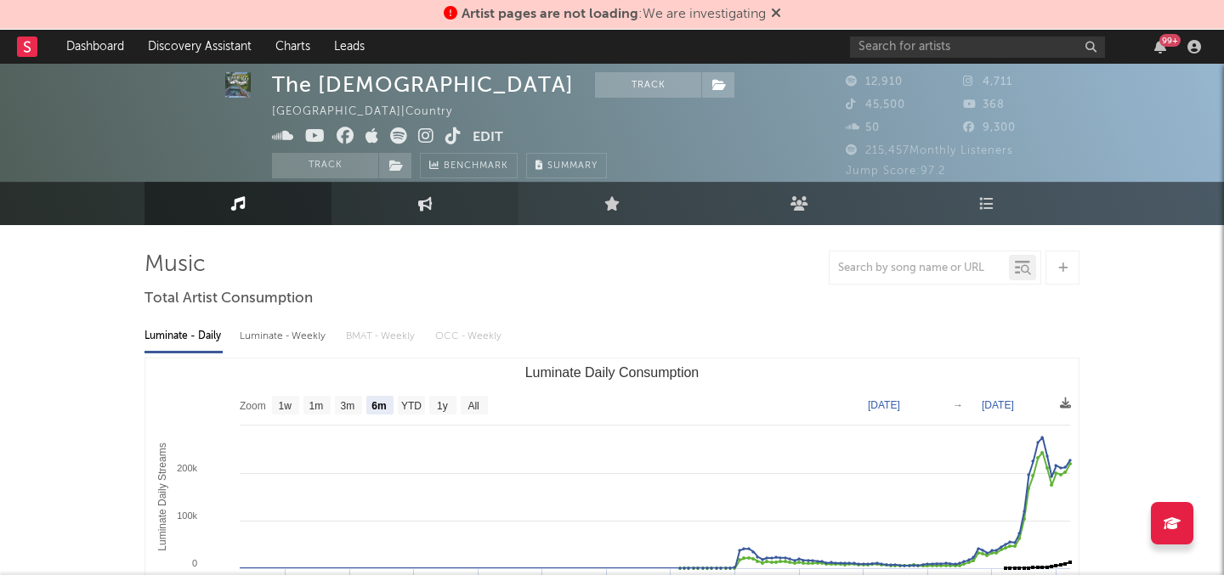
click at [391, 216] on link "Engagement" at bounding box center [424, 203] width 187 height 43
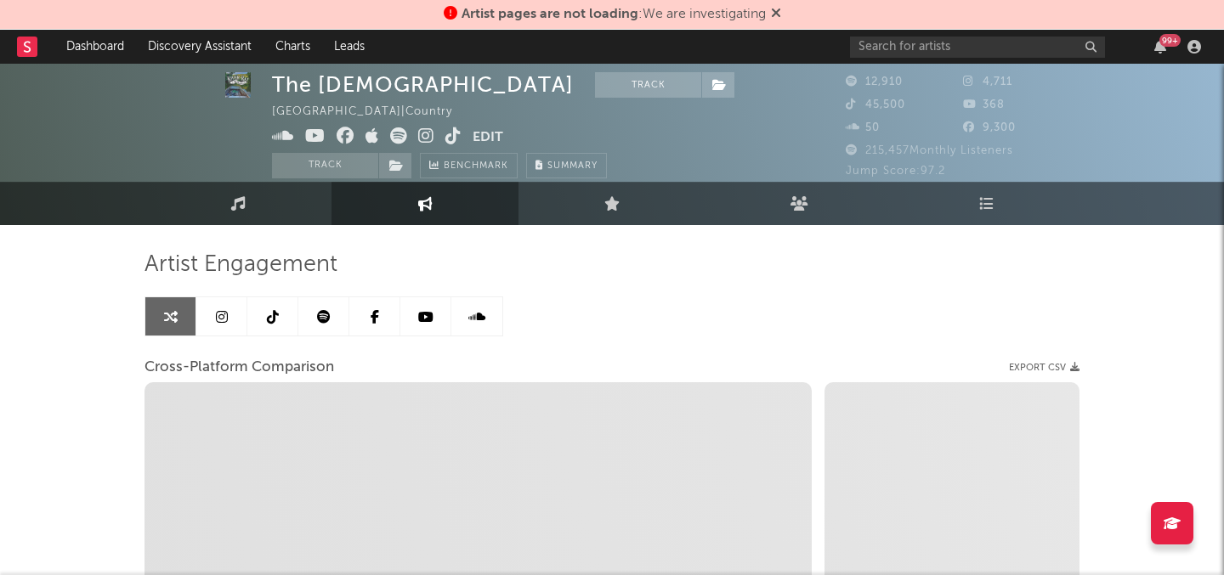
select select "1w"
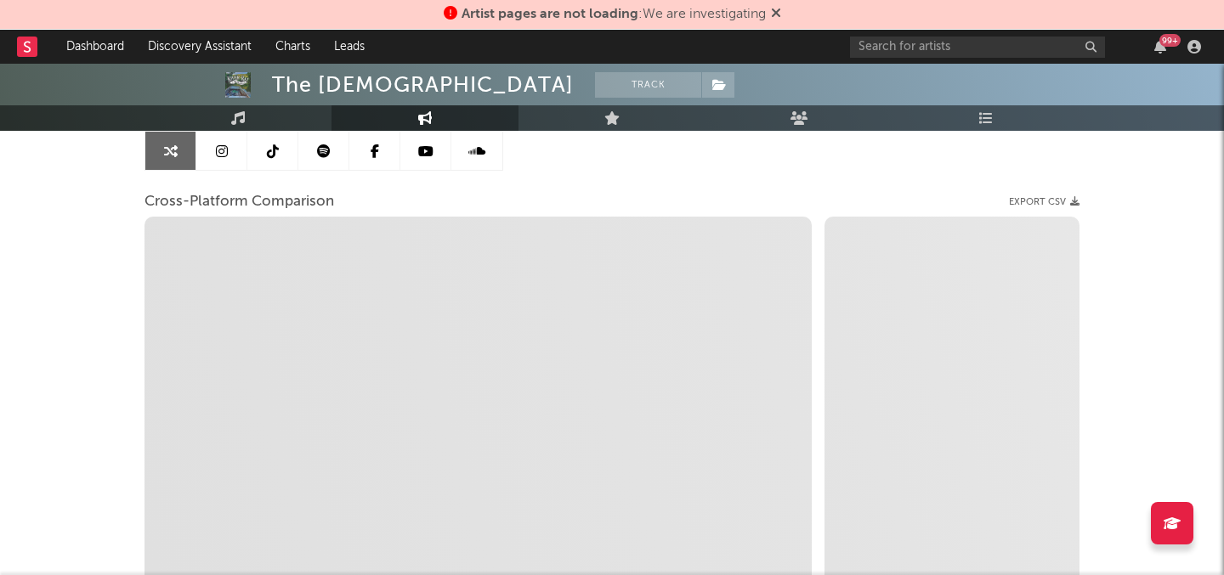
scroll to position [153, 0]
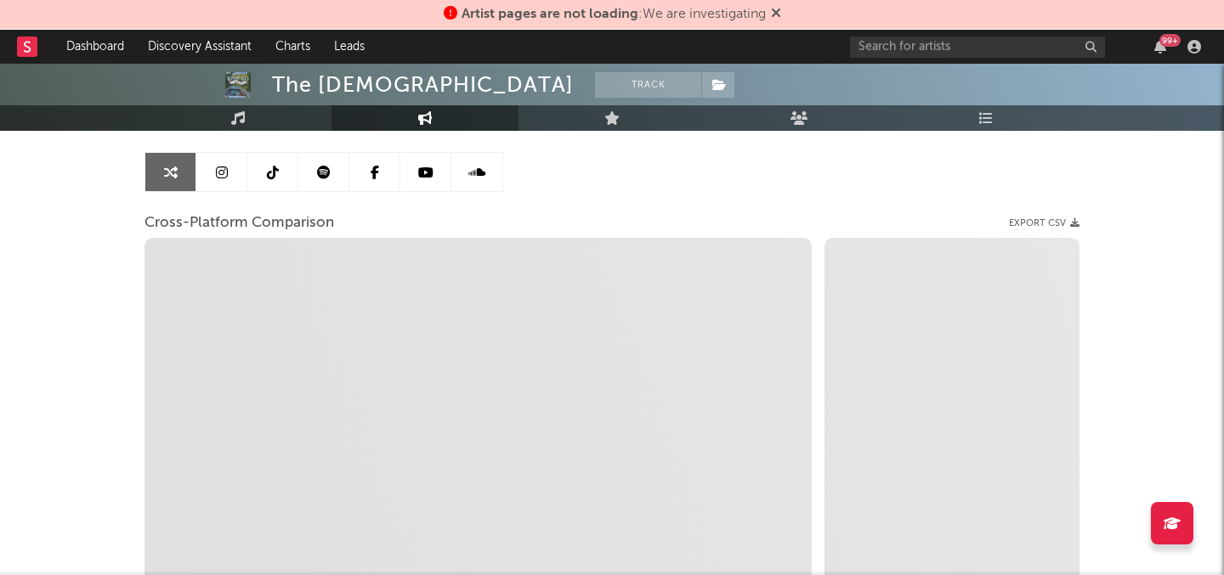
click at [280, 173] on link at bounding box center [272, 172] width 51 height 38
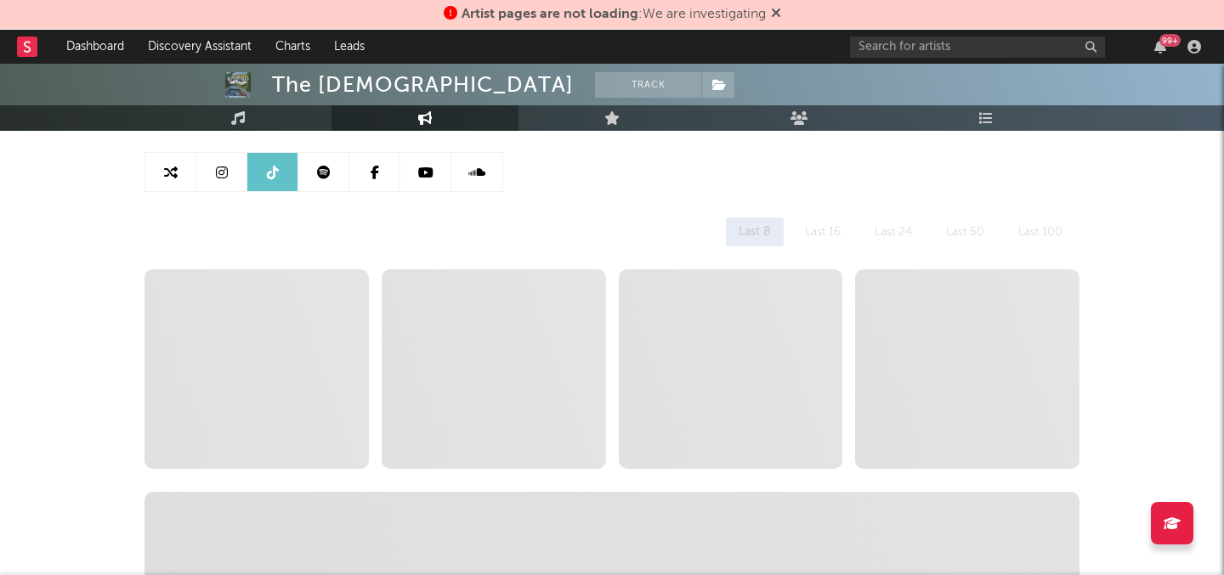
select select "1w"
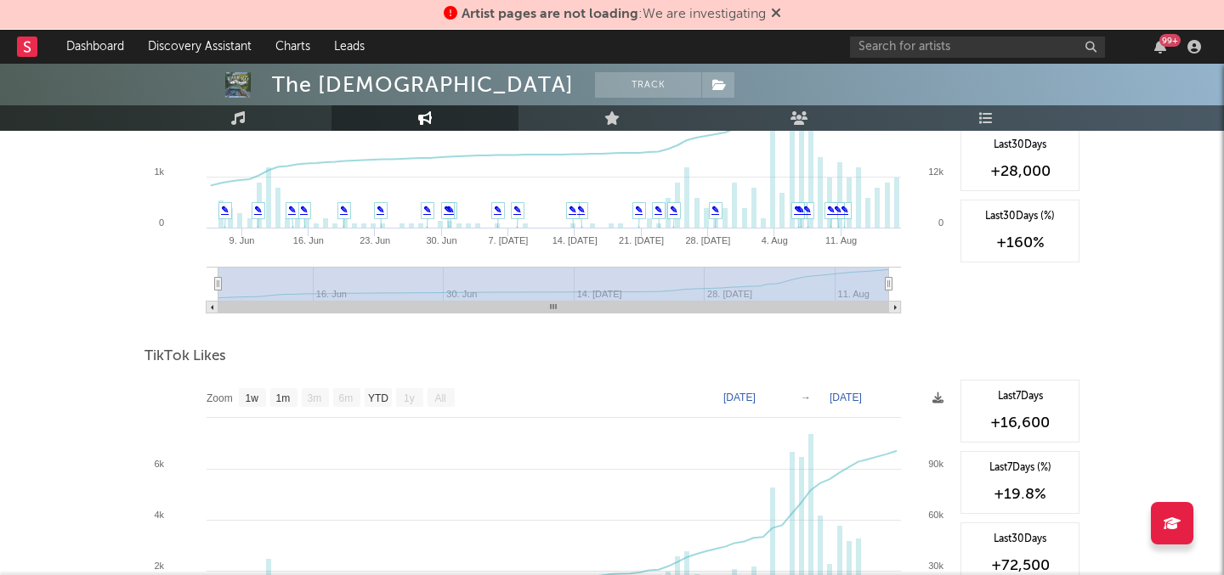
scroll to position [1427, 0]
